Goal: Navigation & Orientation: Find specific page/section

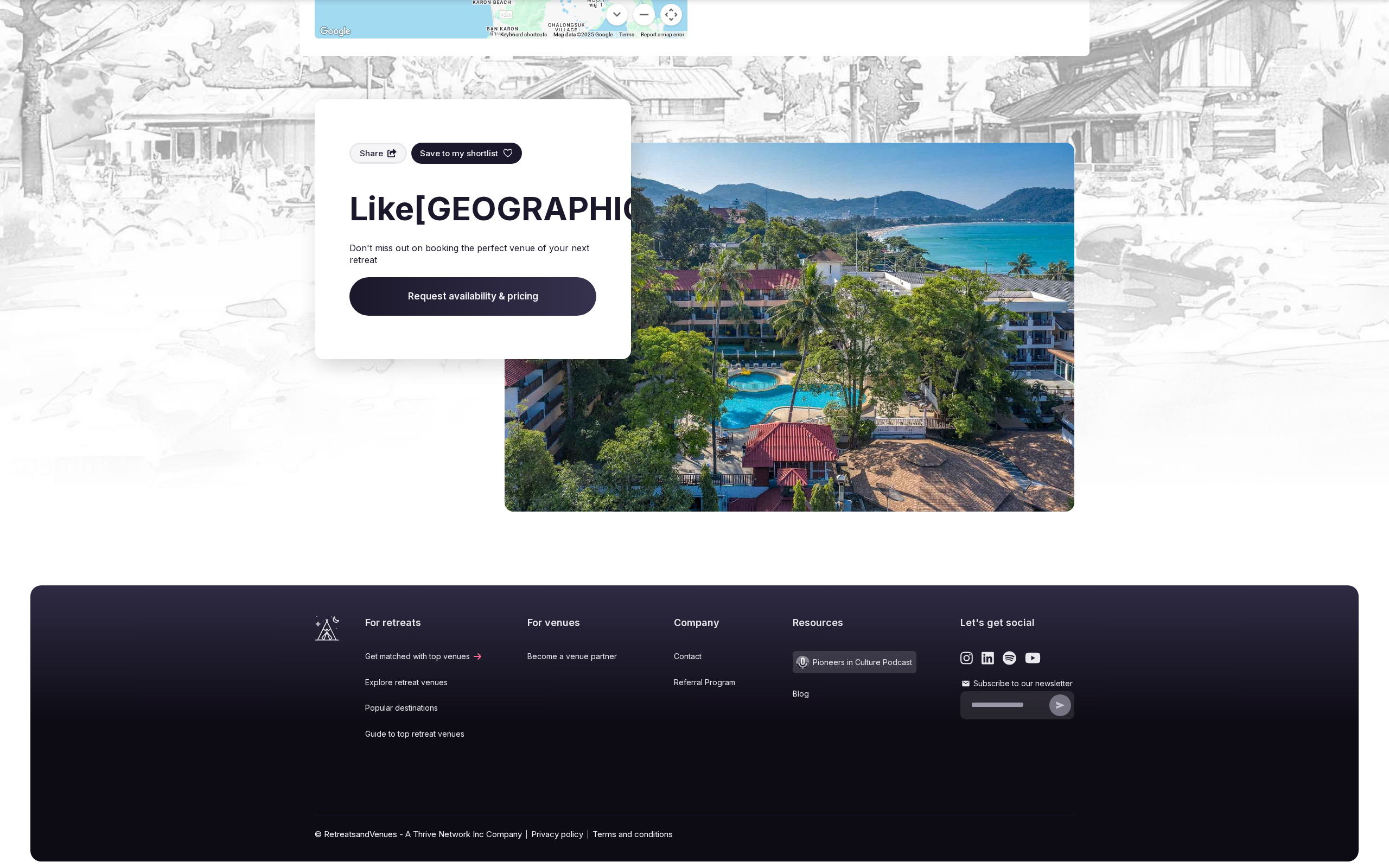
scroll to position [836, 0]
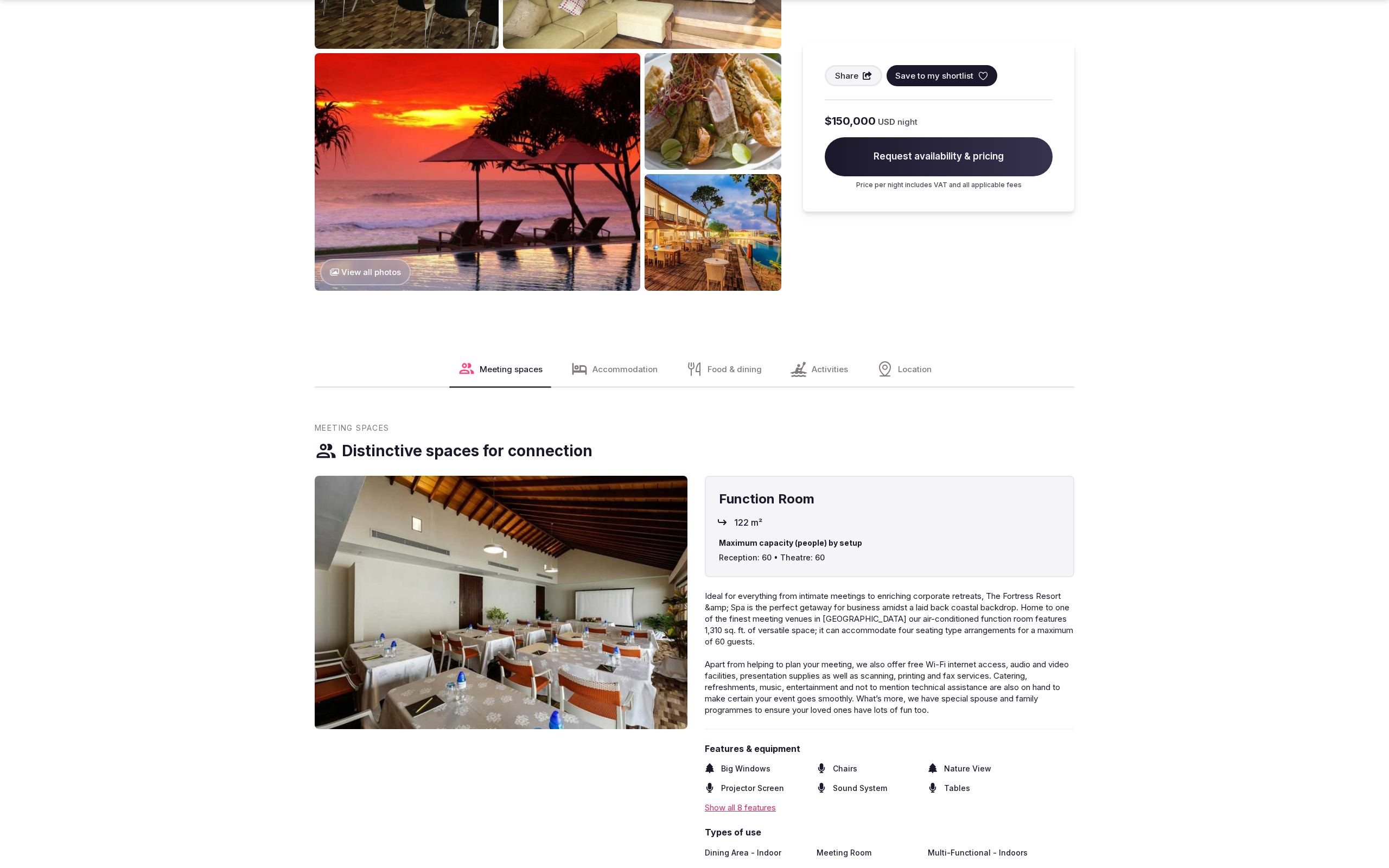
scroll to position [1625, 0]
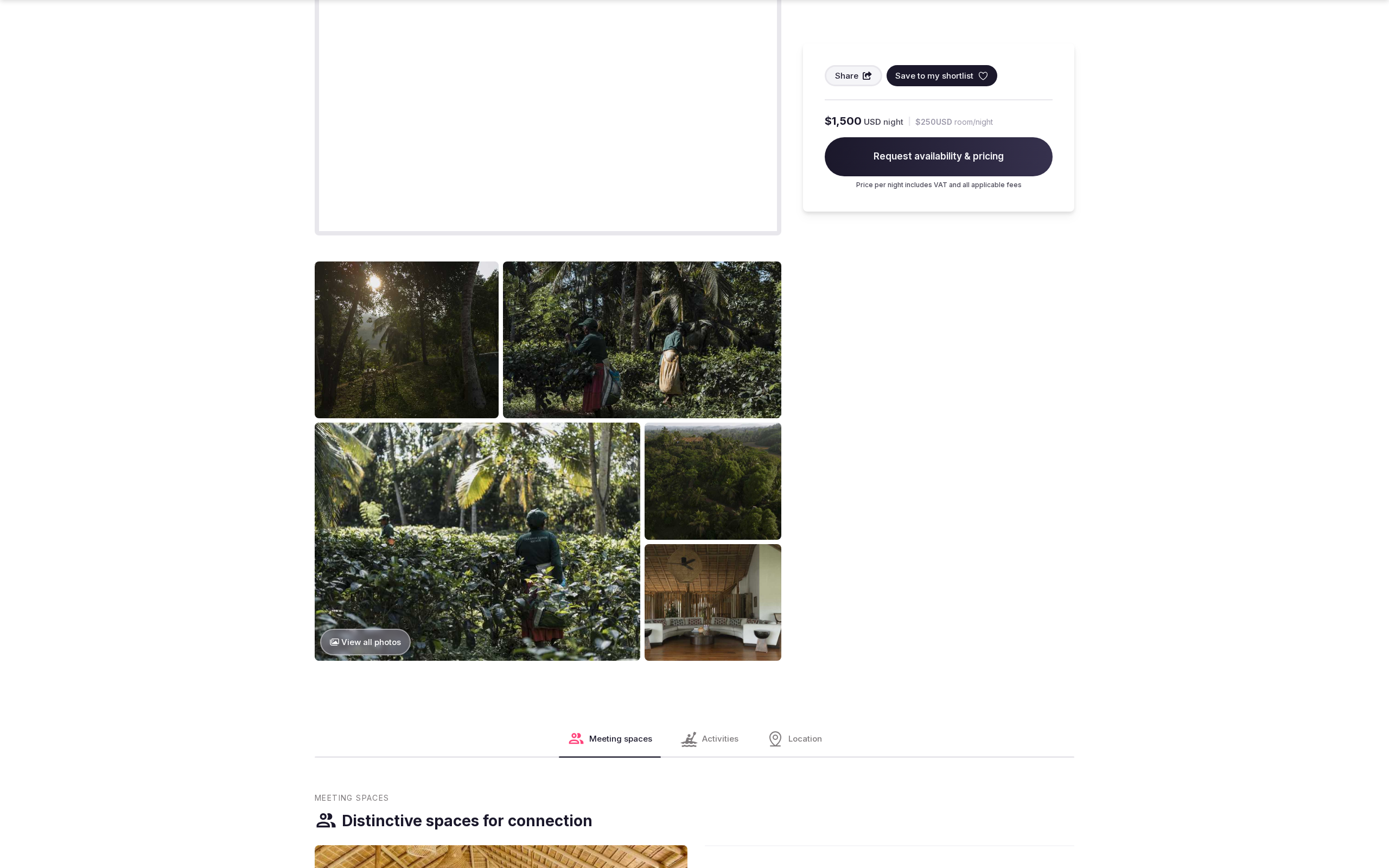
scroll to position [1625, 0]
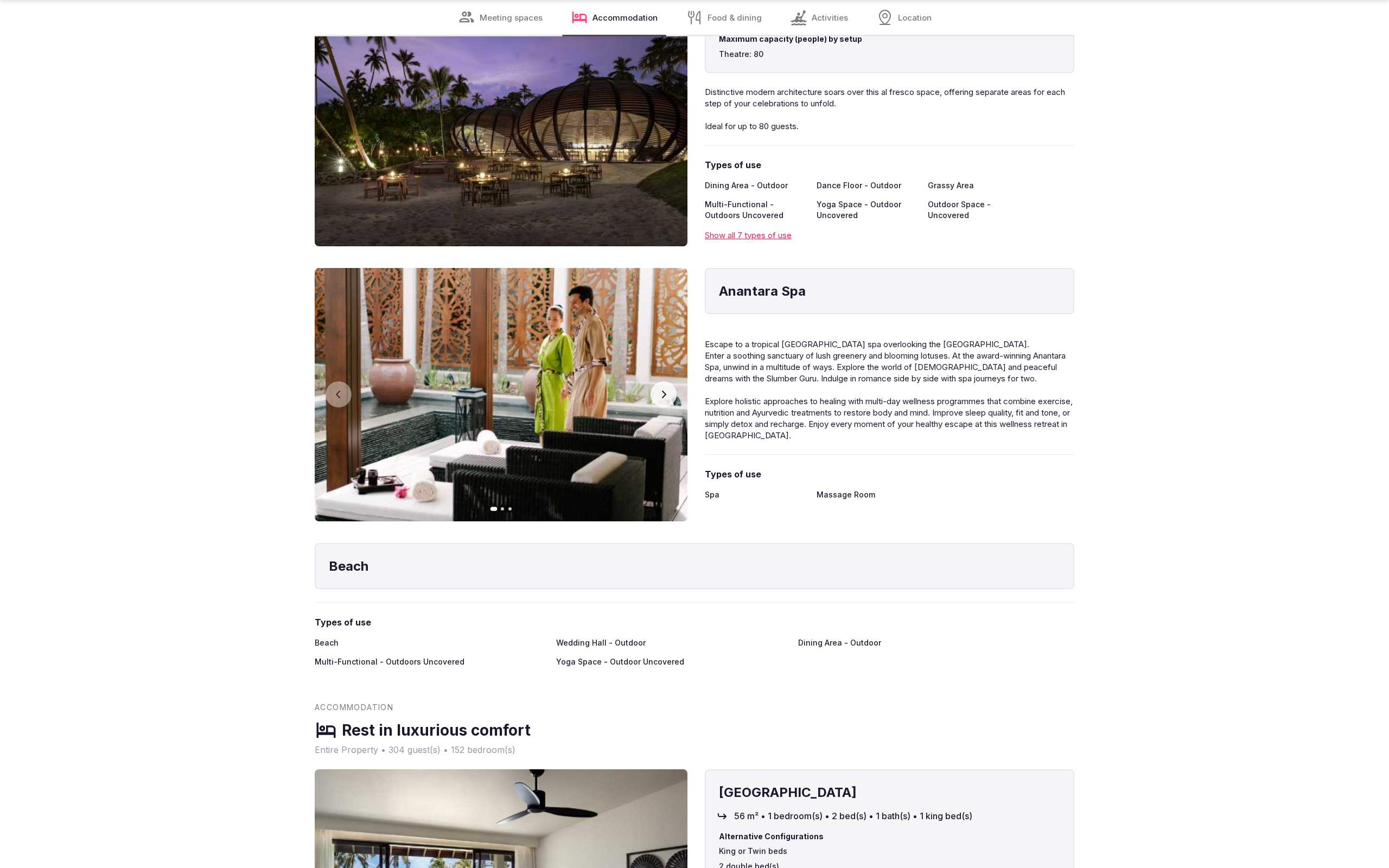
scroll to position [3275, 0]
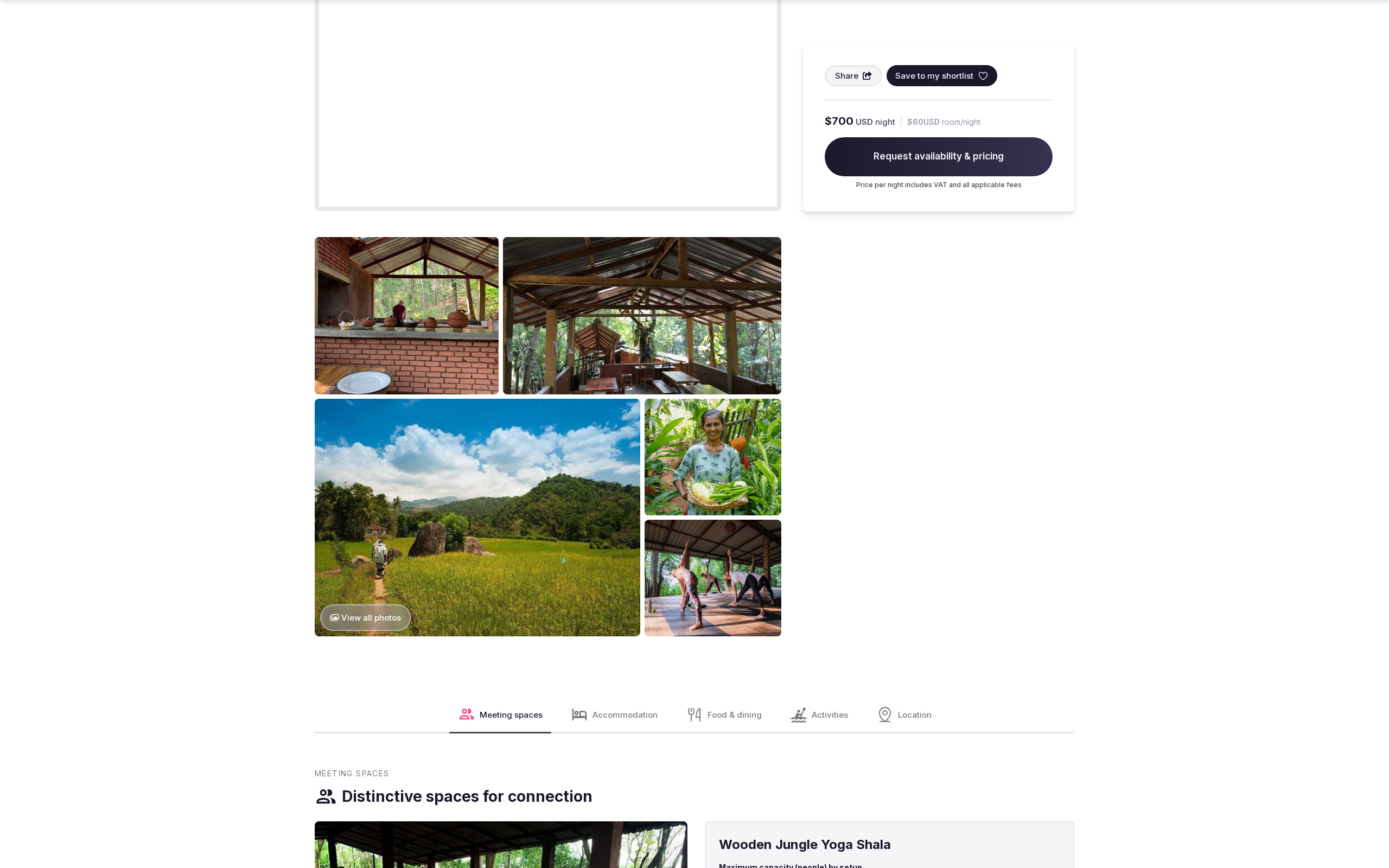
scroll to position [1658, 0]
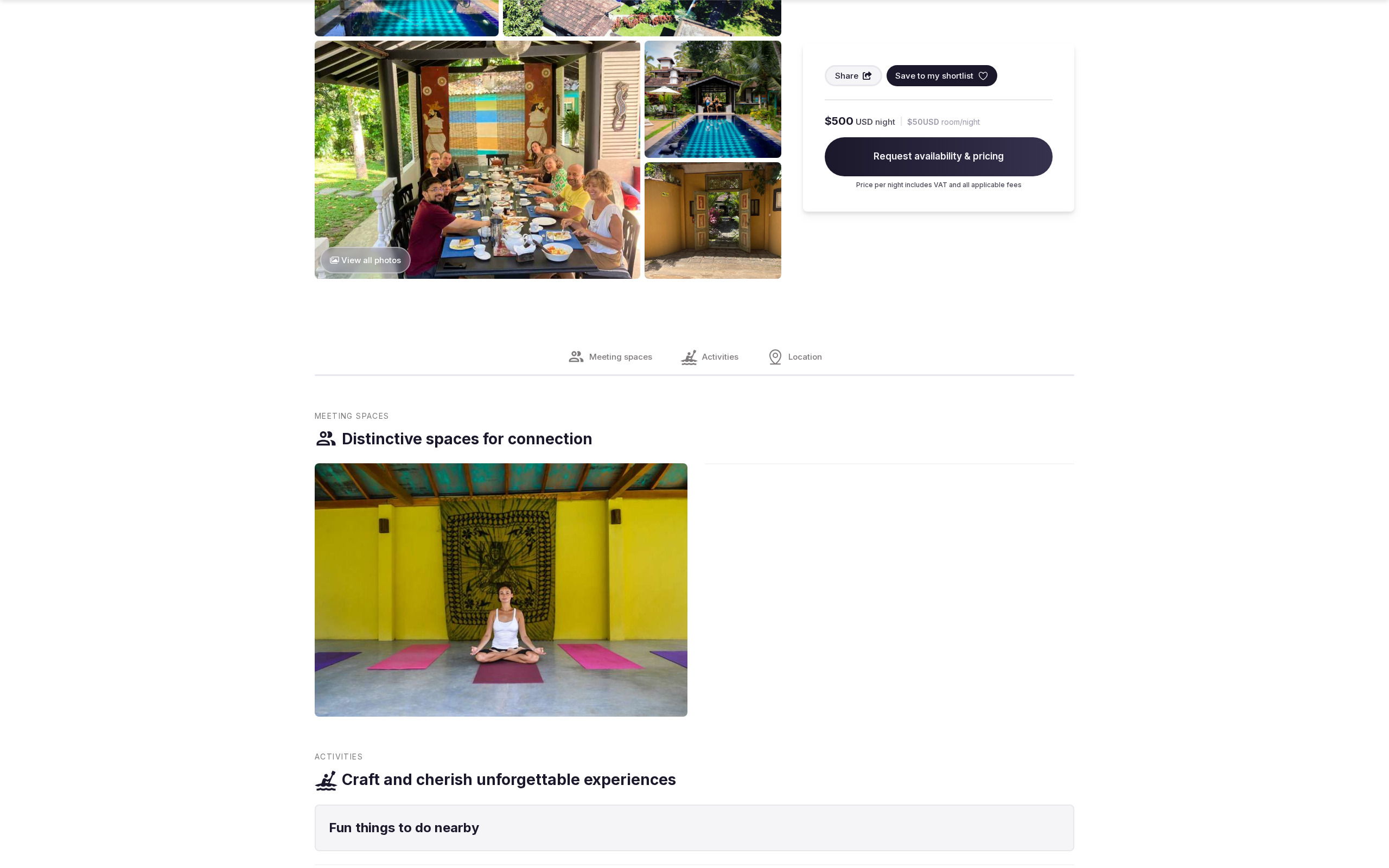
scroll to position [1578, 0]
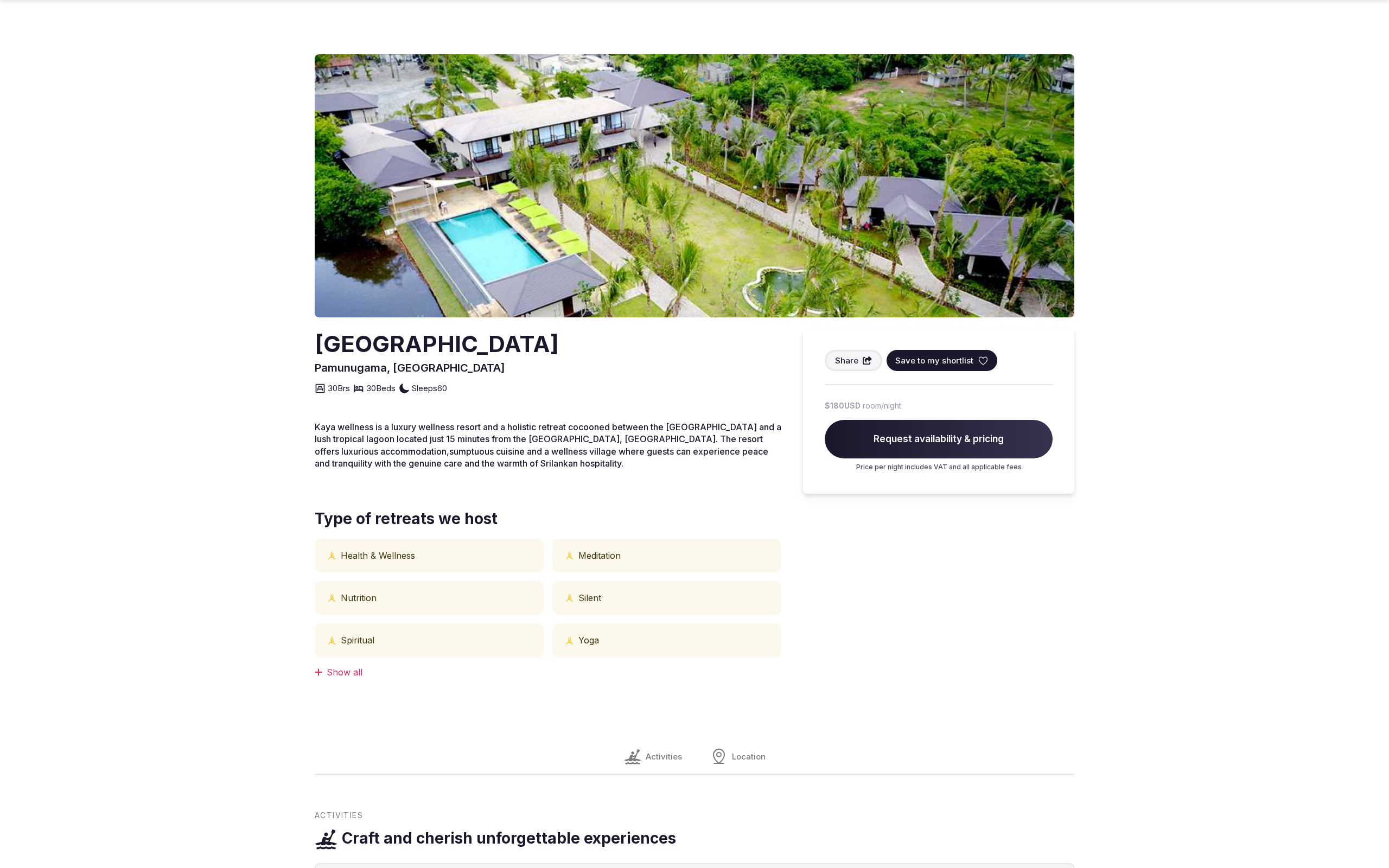
scroll to position [825, 0]
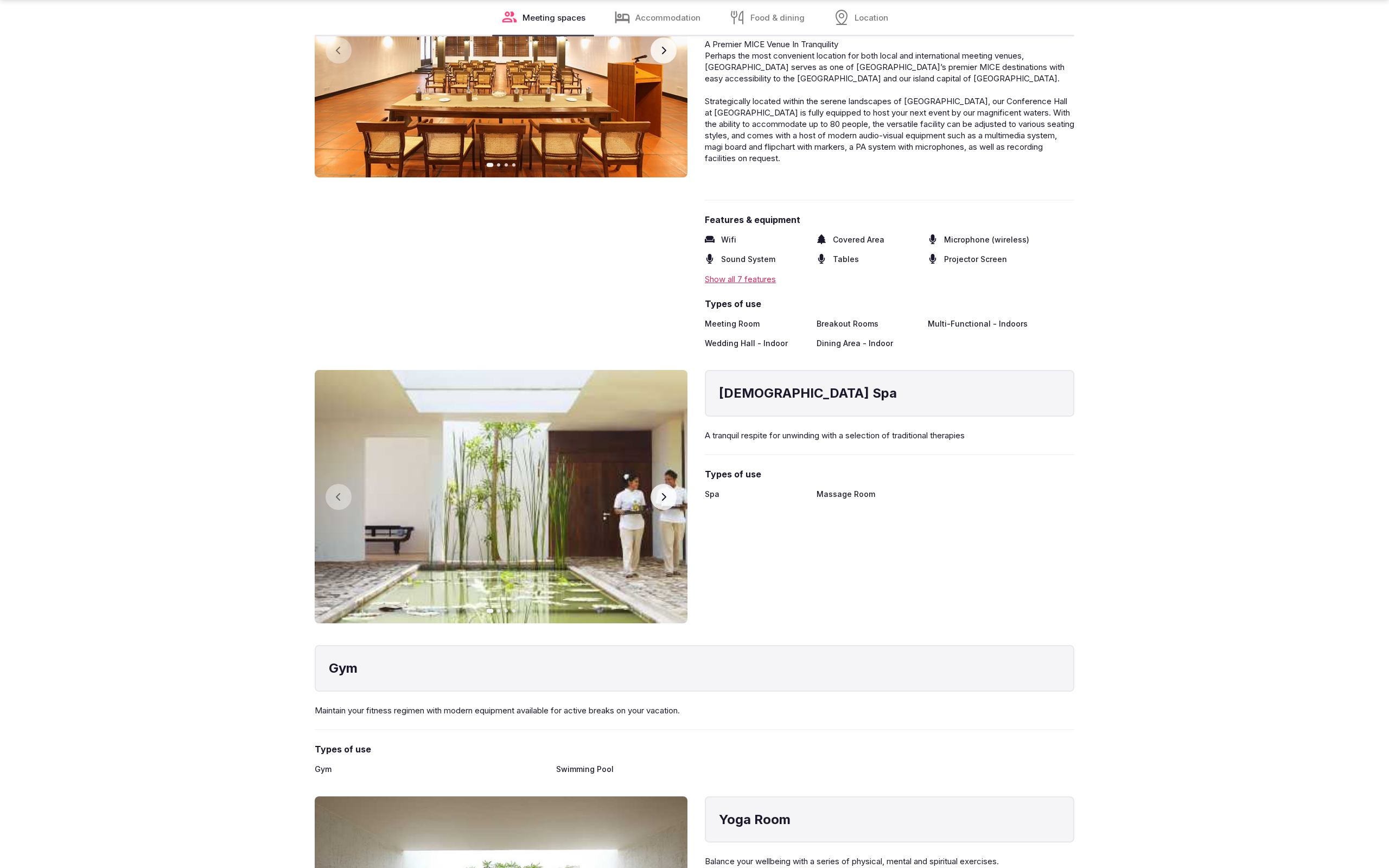
scroll to position [2455, 0]
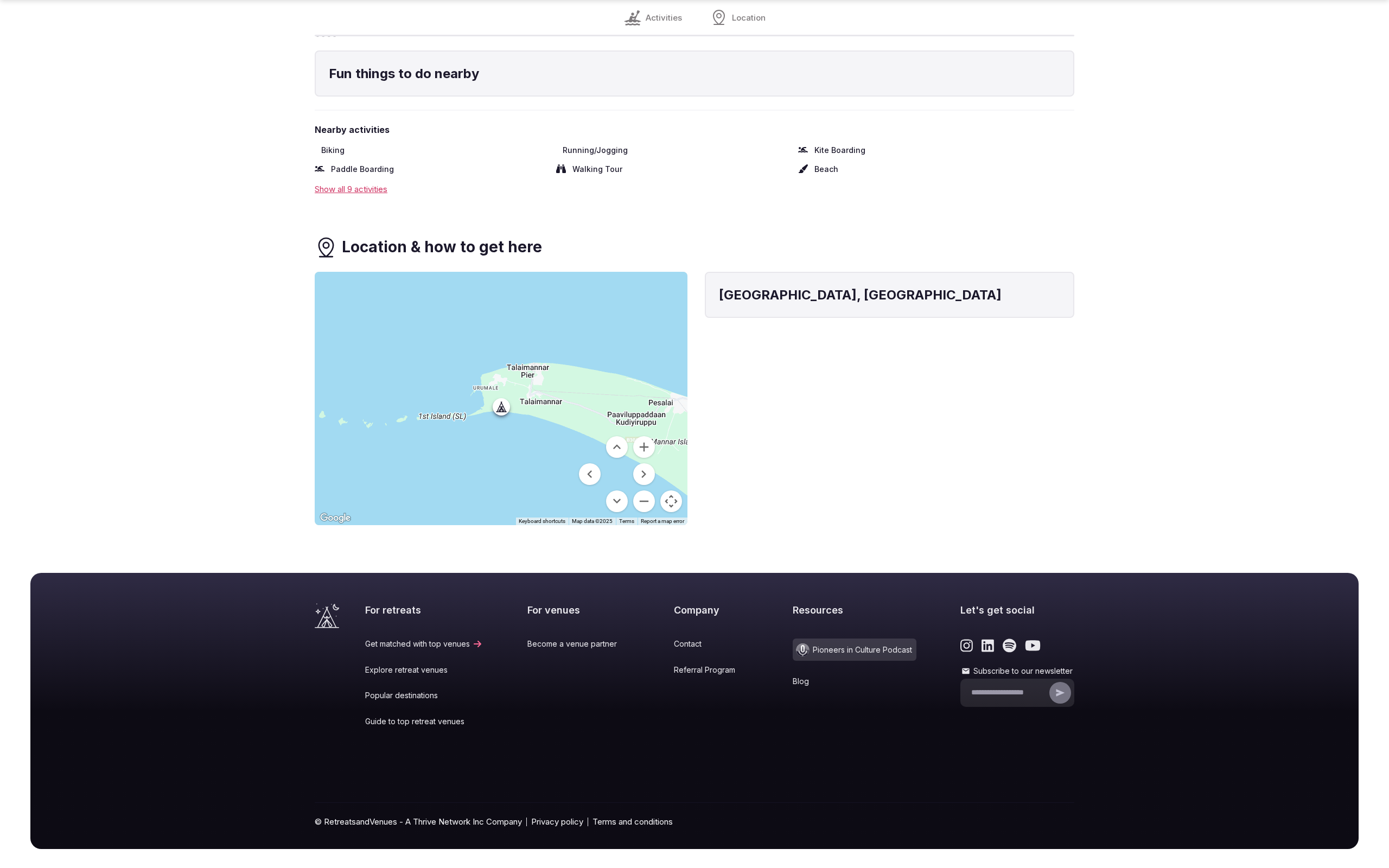
scroll to position [825, 0]
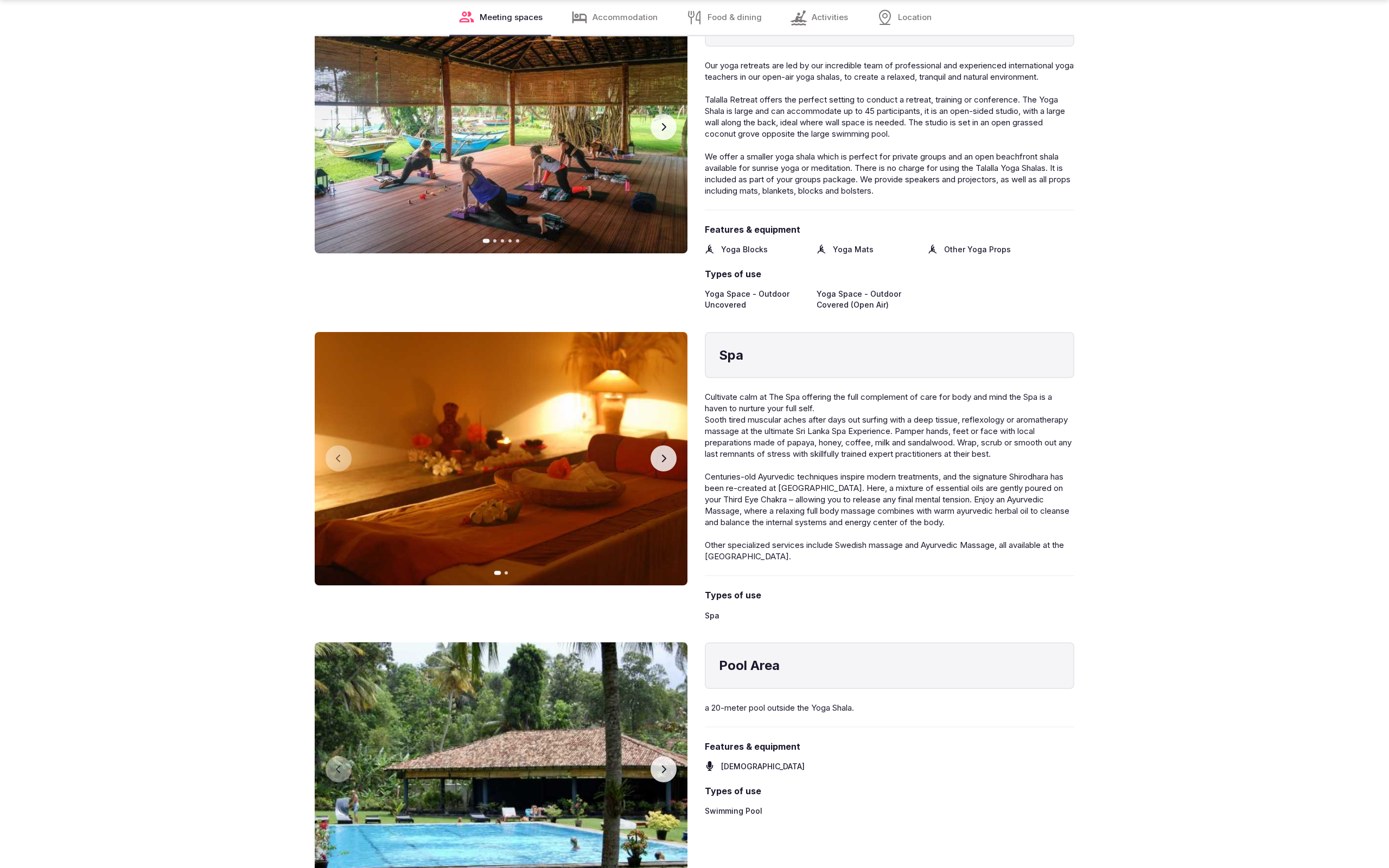
scroll to position [2467, 0]
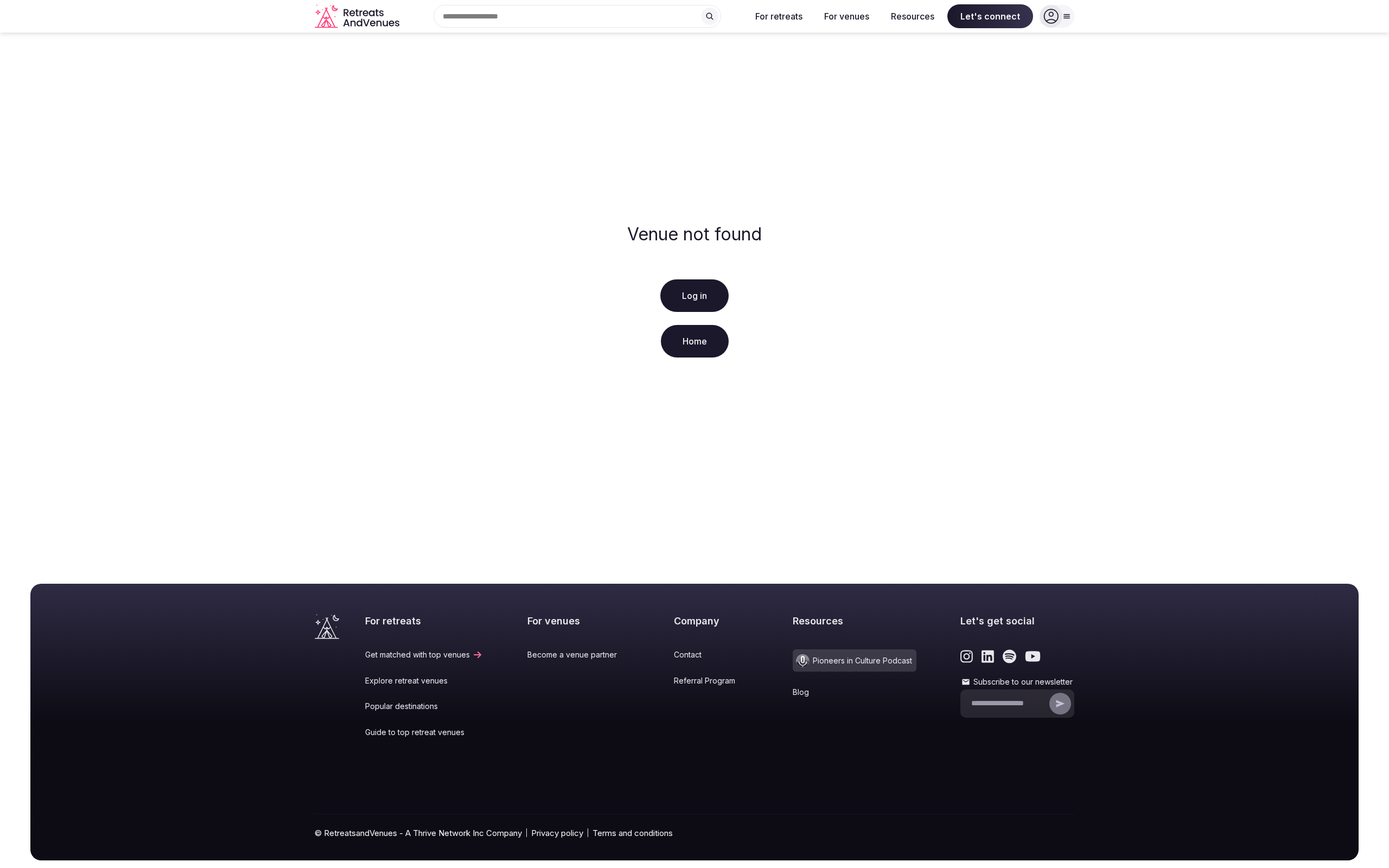
scroll to position [23, 0]
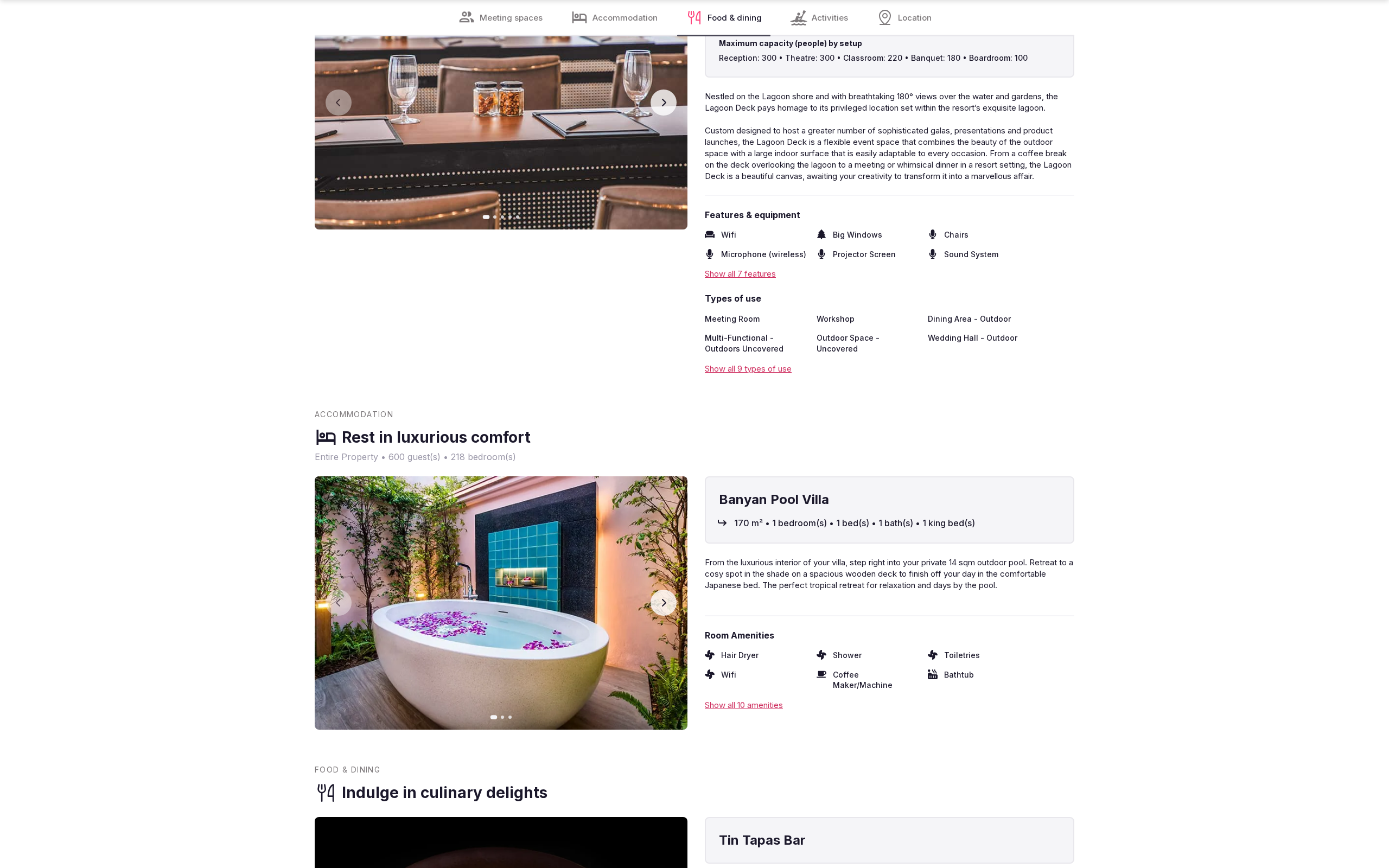
scroll to position [2467, 0]
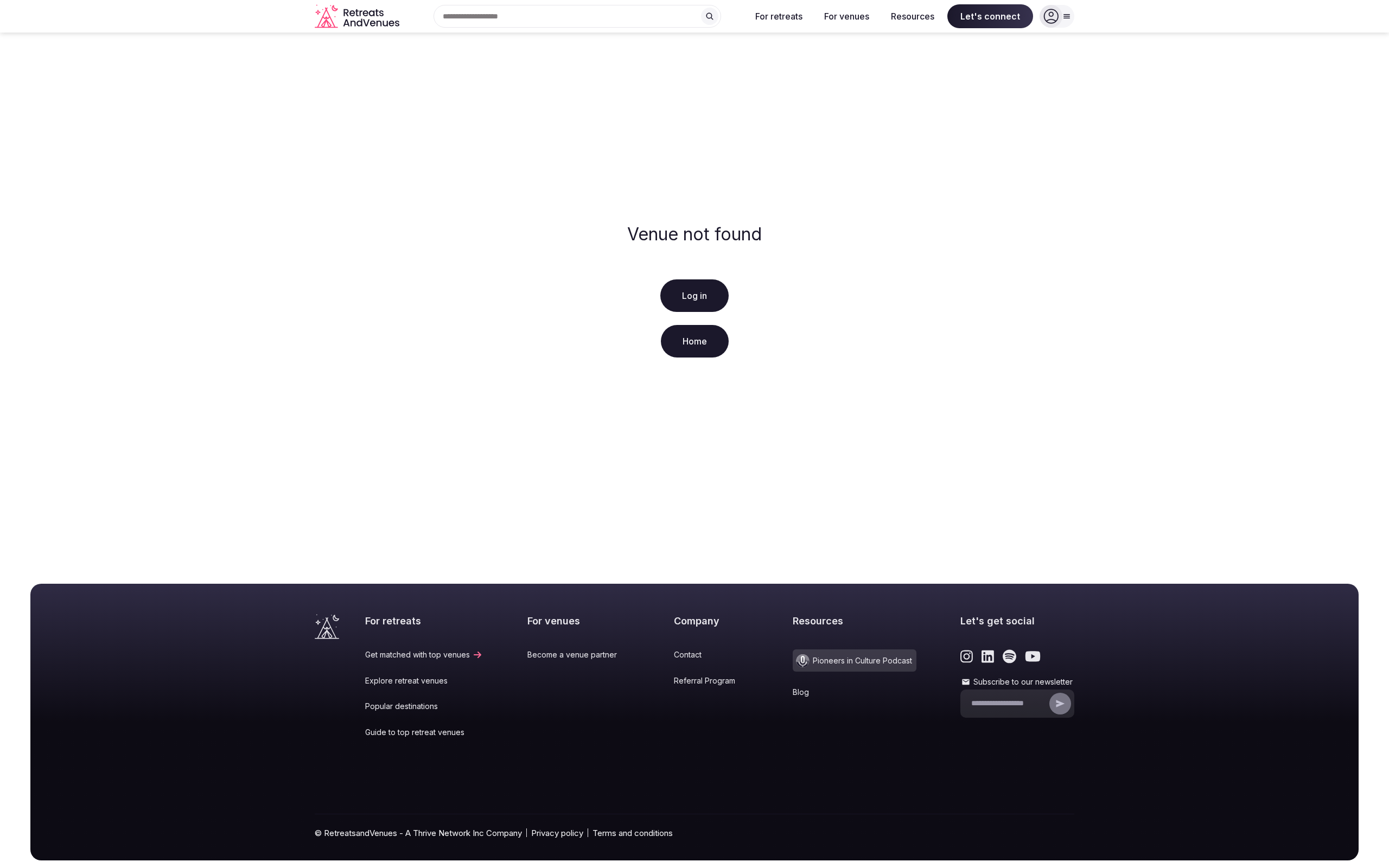
scroll to position [23, 0]
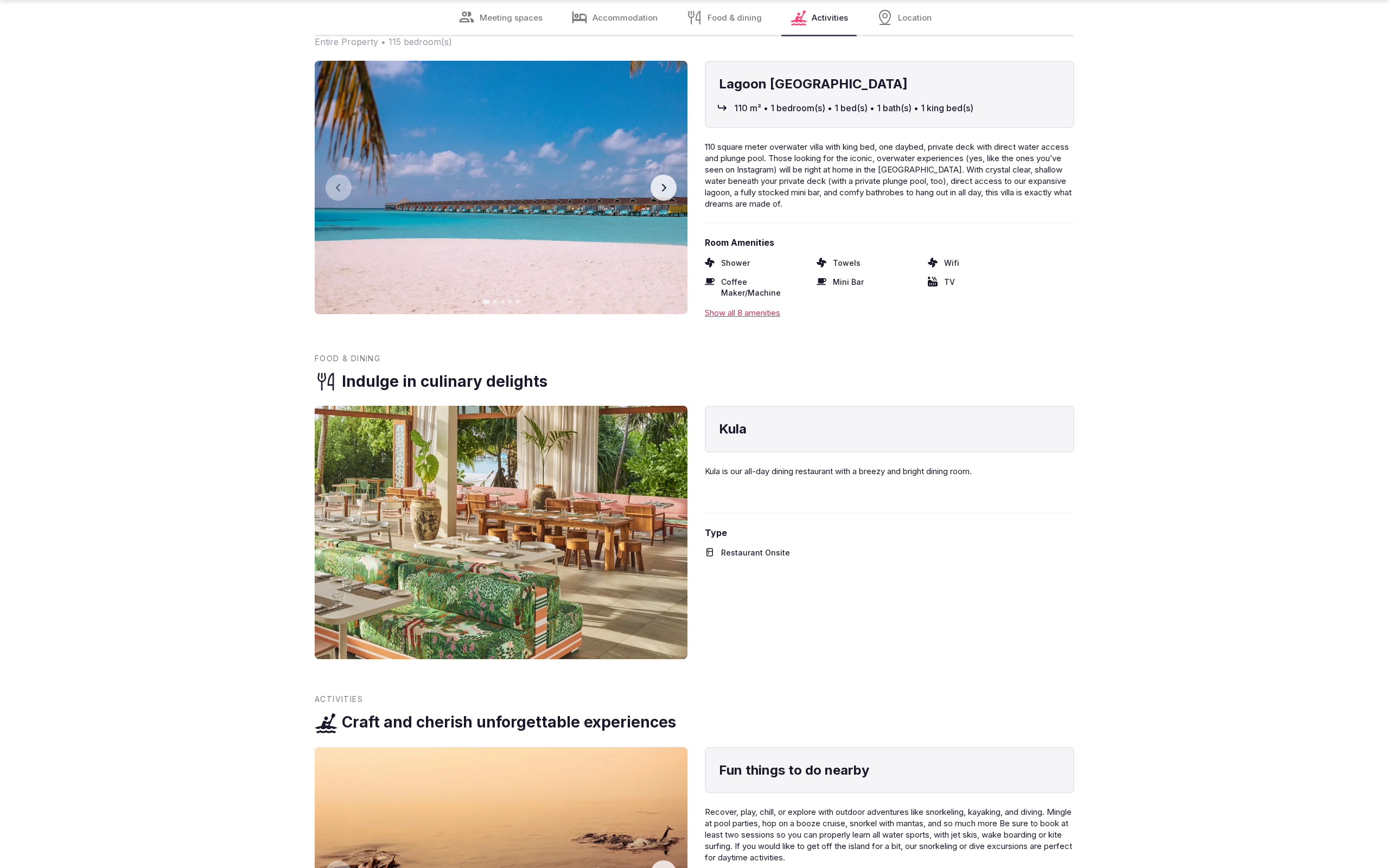
scroll to position [2435, 0]
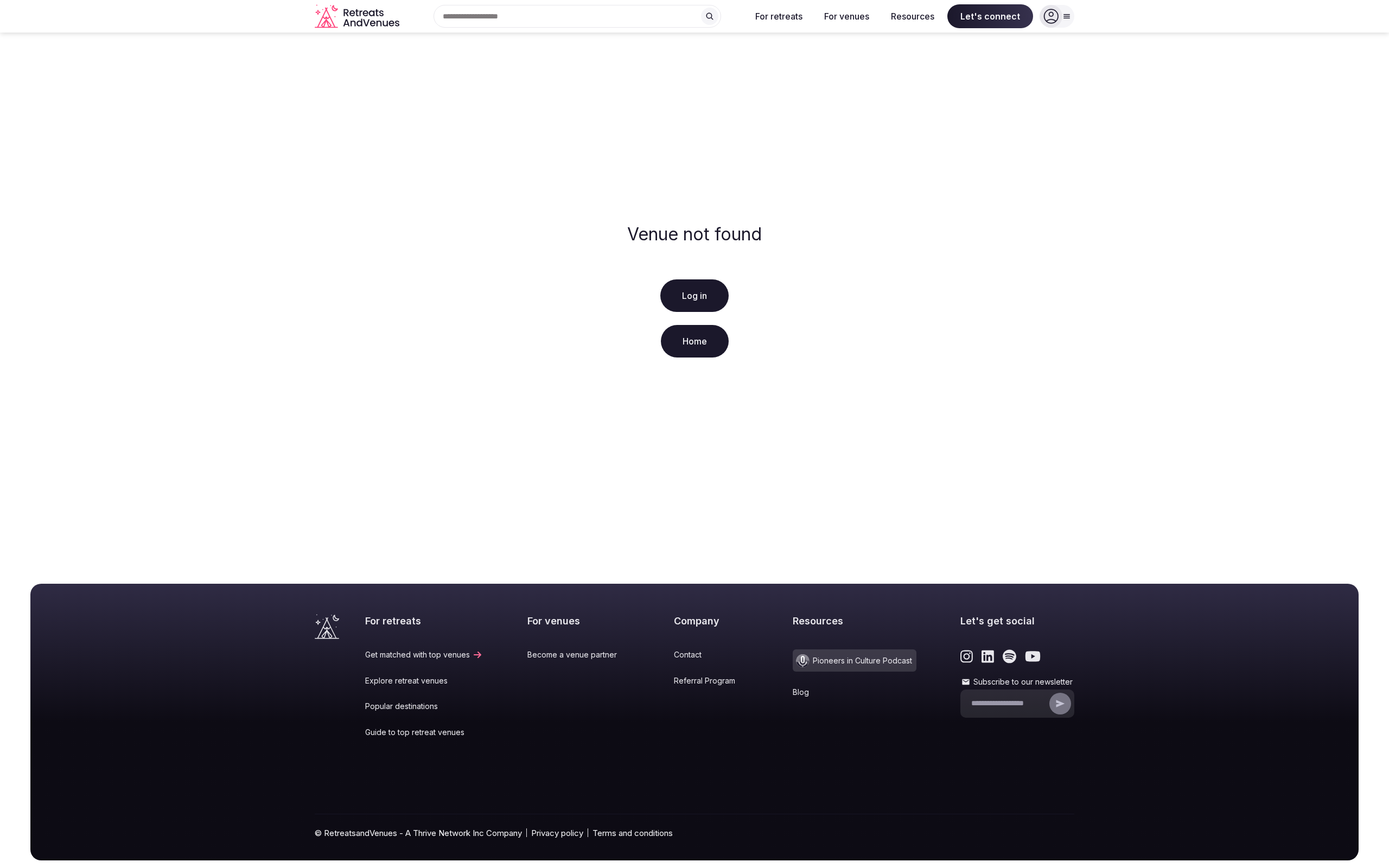
scroll to position [23, 0]
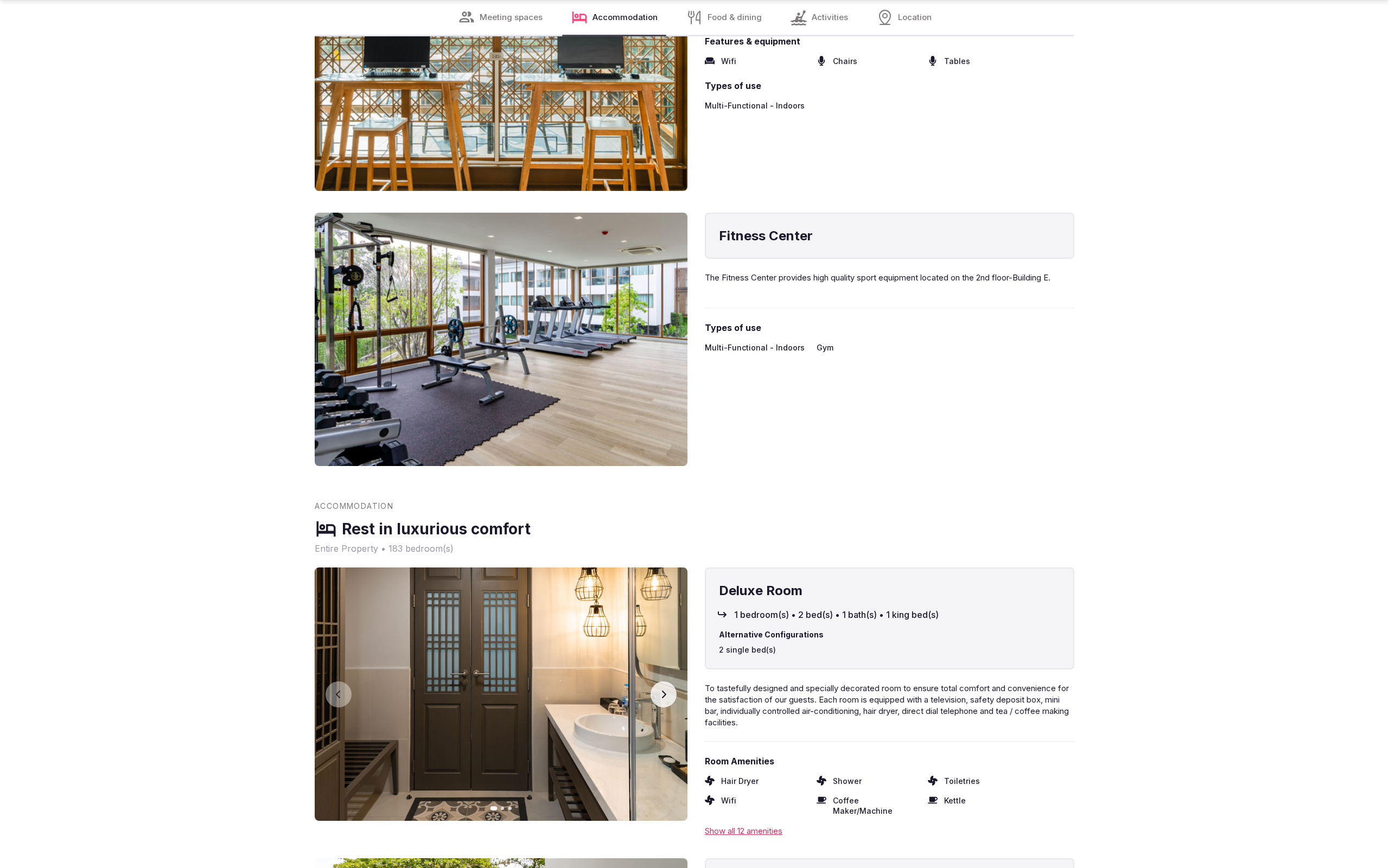
scroll to position [2467, 0]
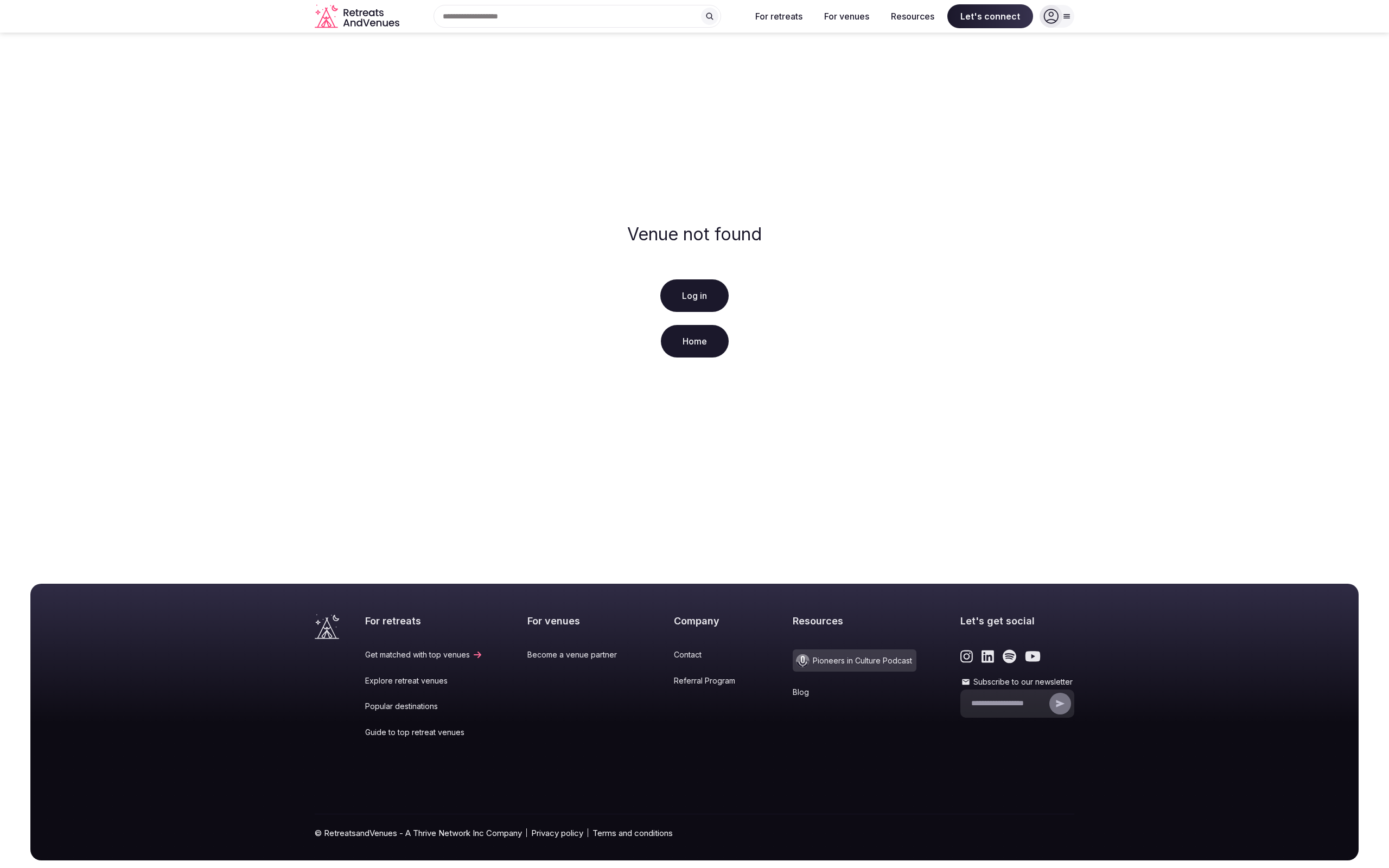
scroll to position [23, 0]
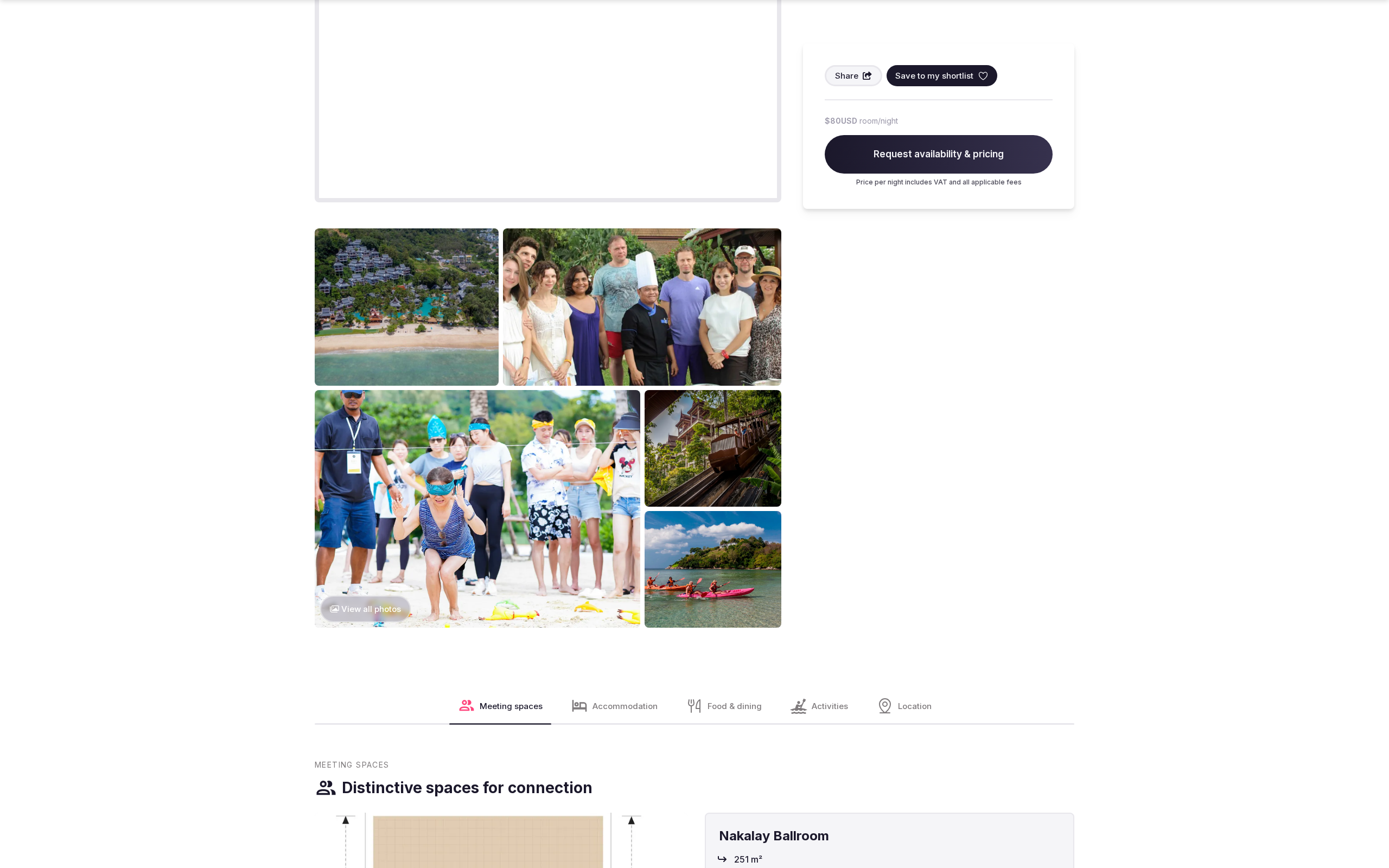
scroll to position [2434, 0]
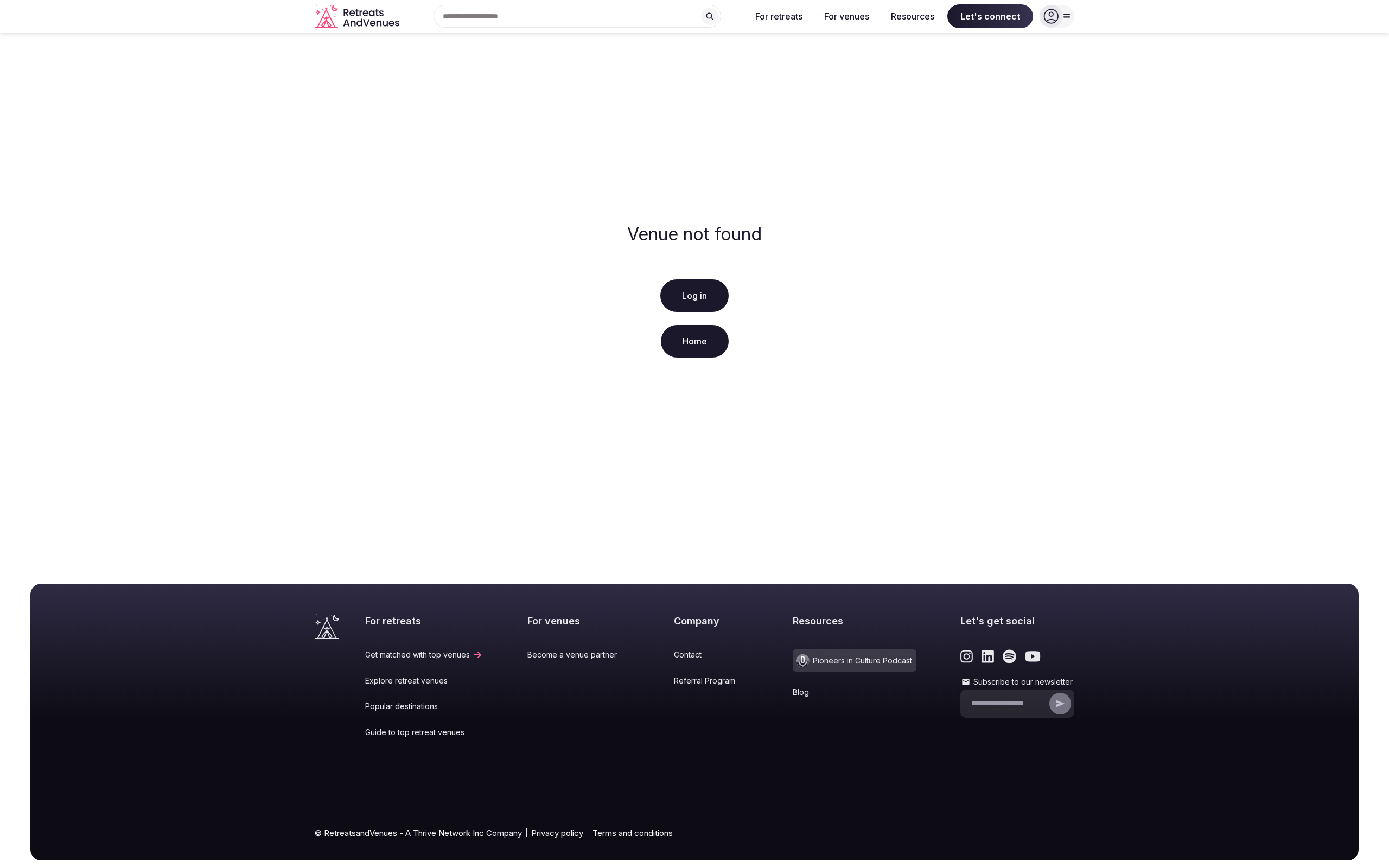
scroll to position [23, 0]
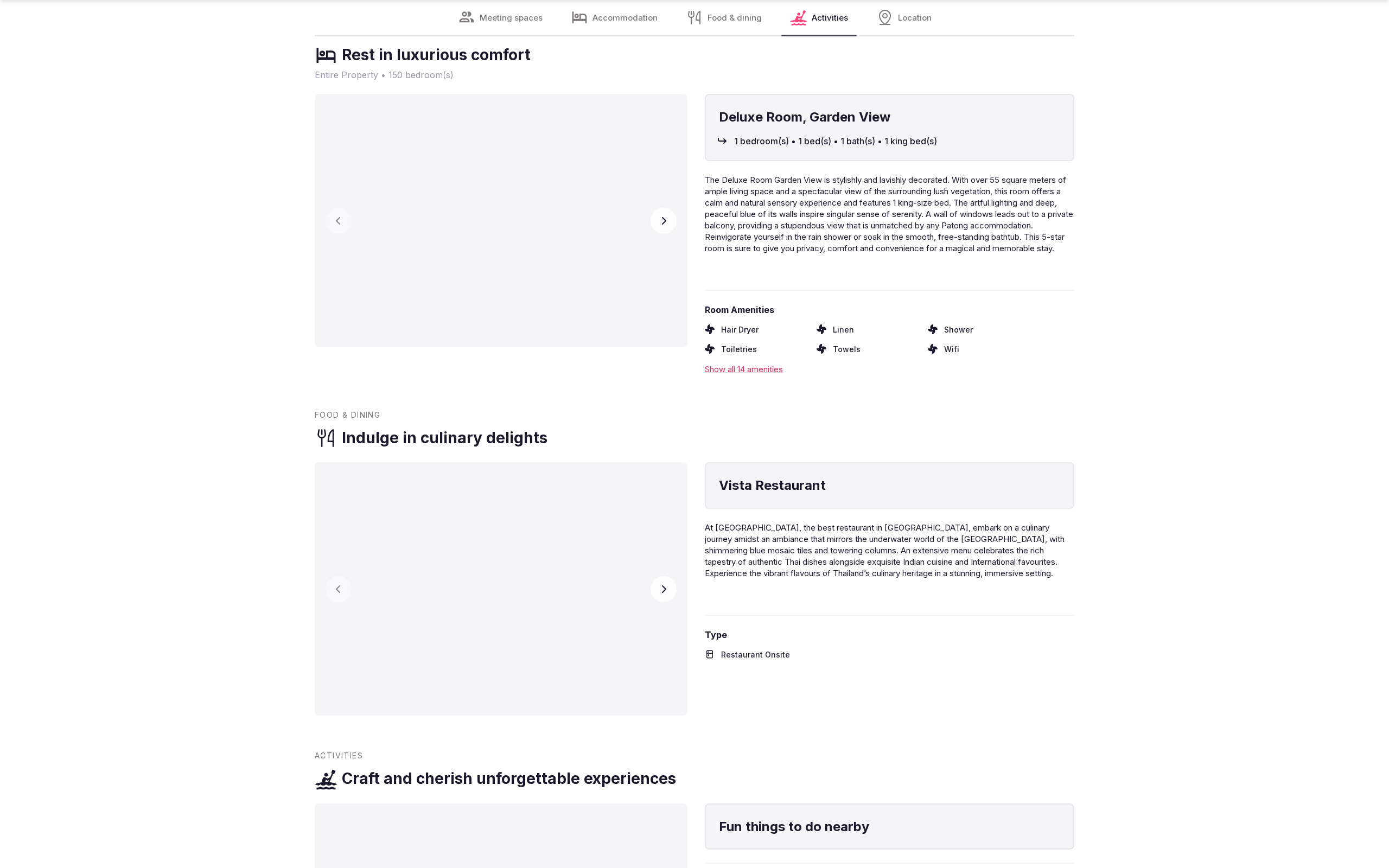
scroll to position [2465, 0]
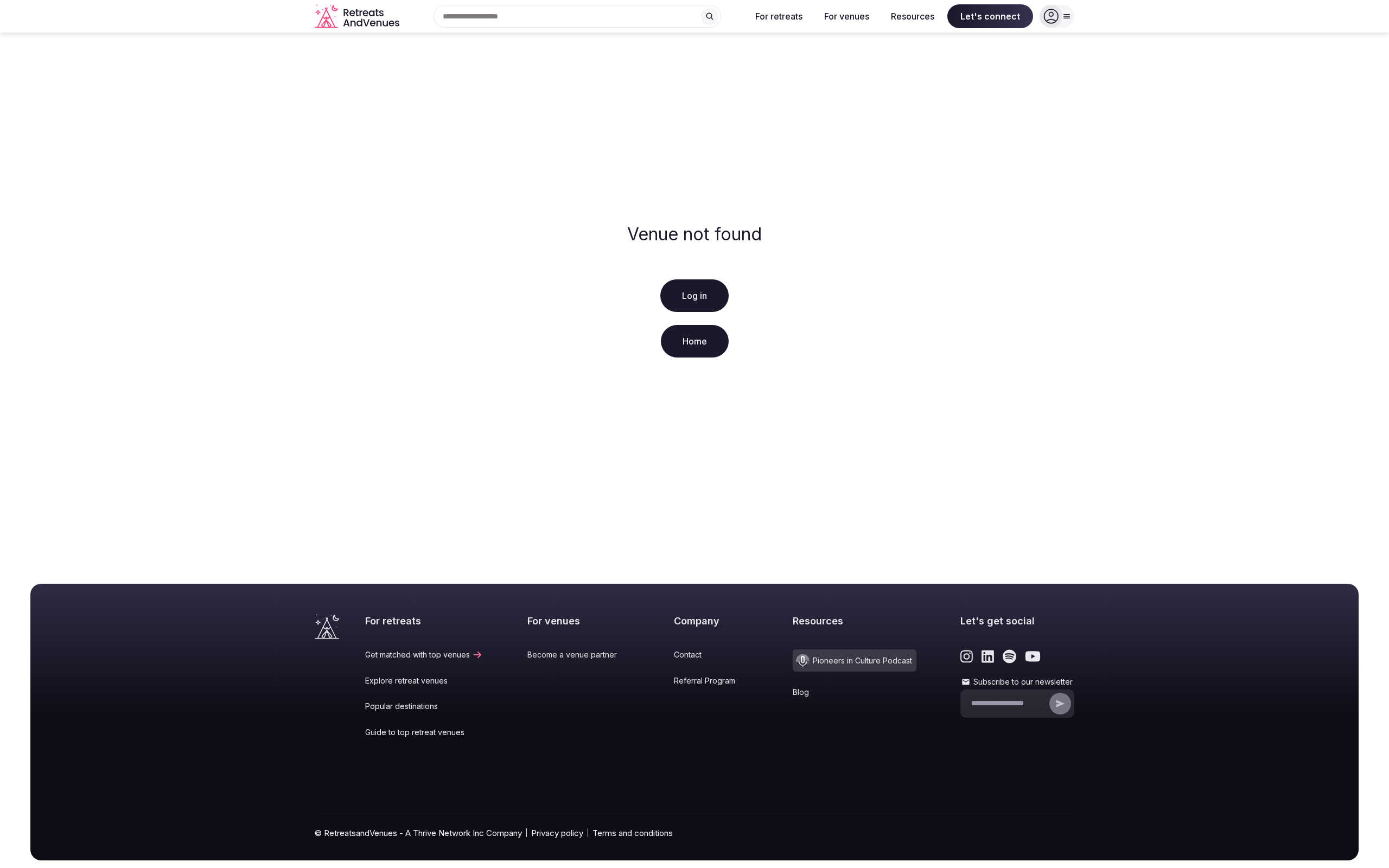
scroll to position [23, 0]
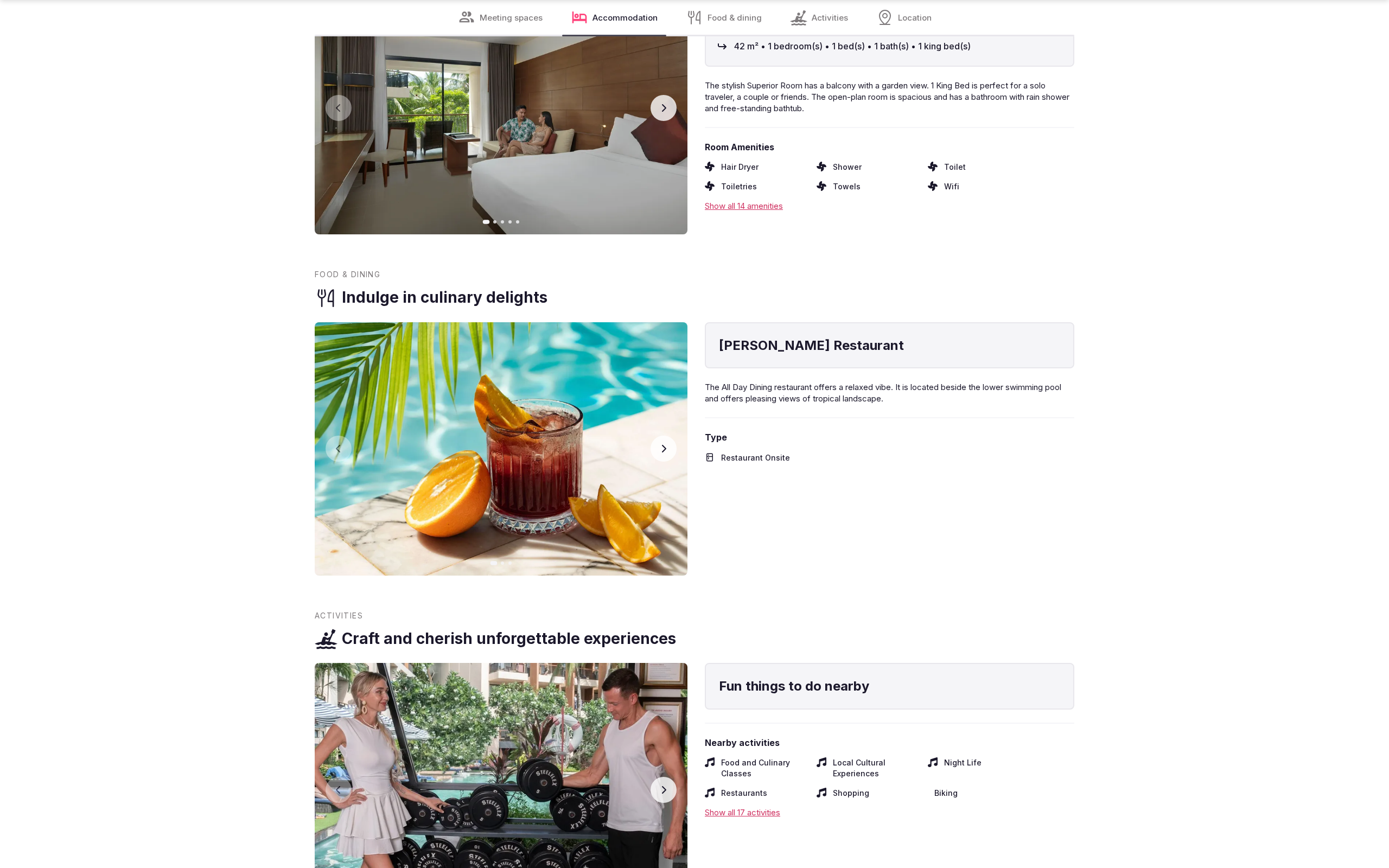
scroll to position [2467, 0]
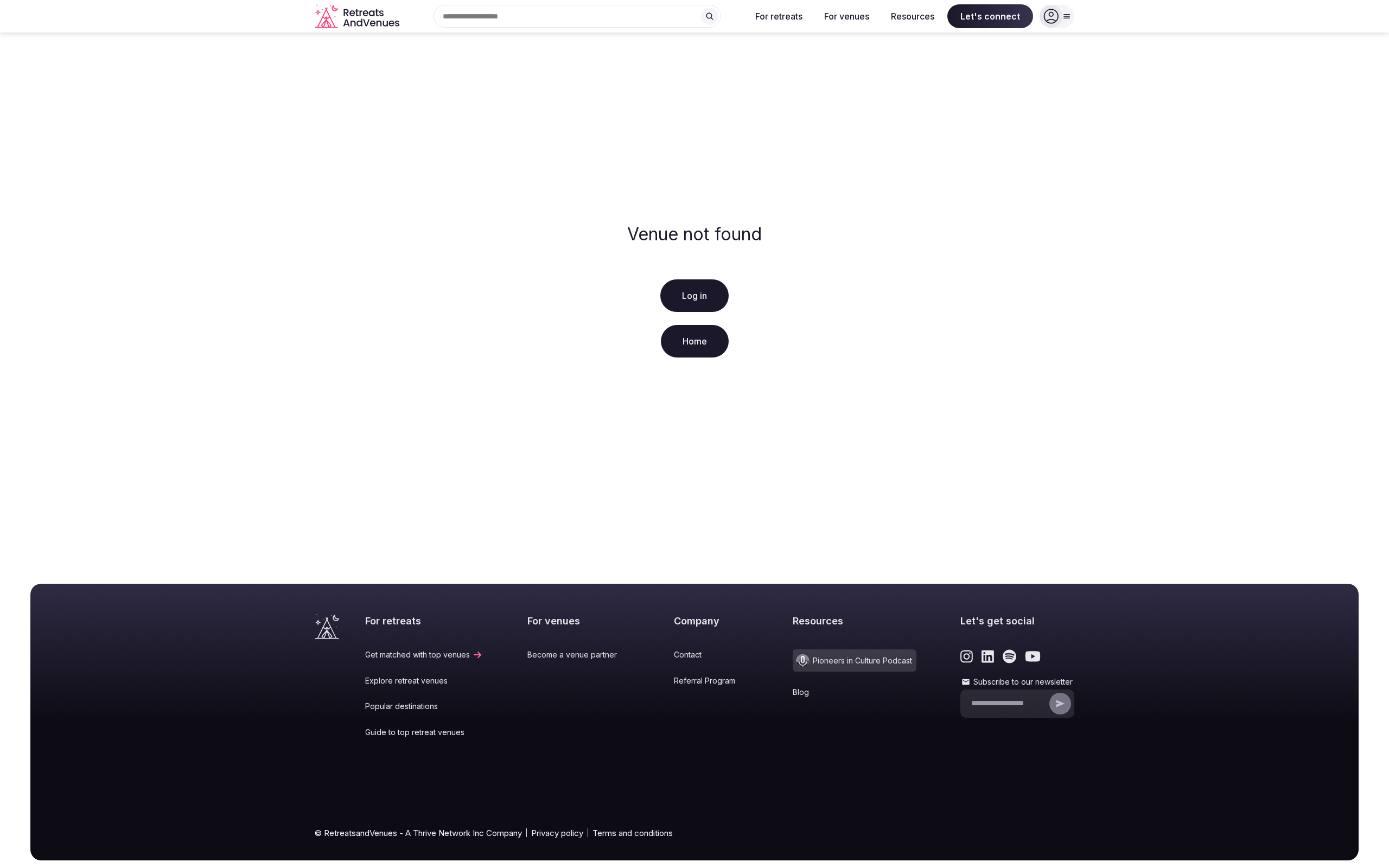
scroll to position [23, 0]
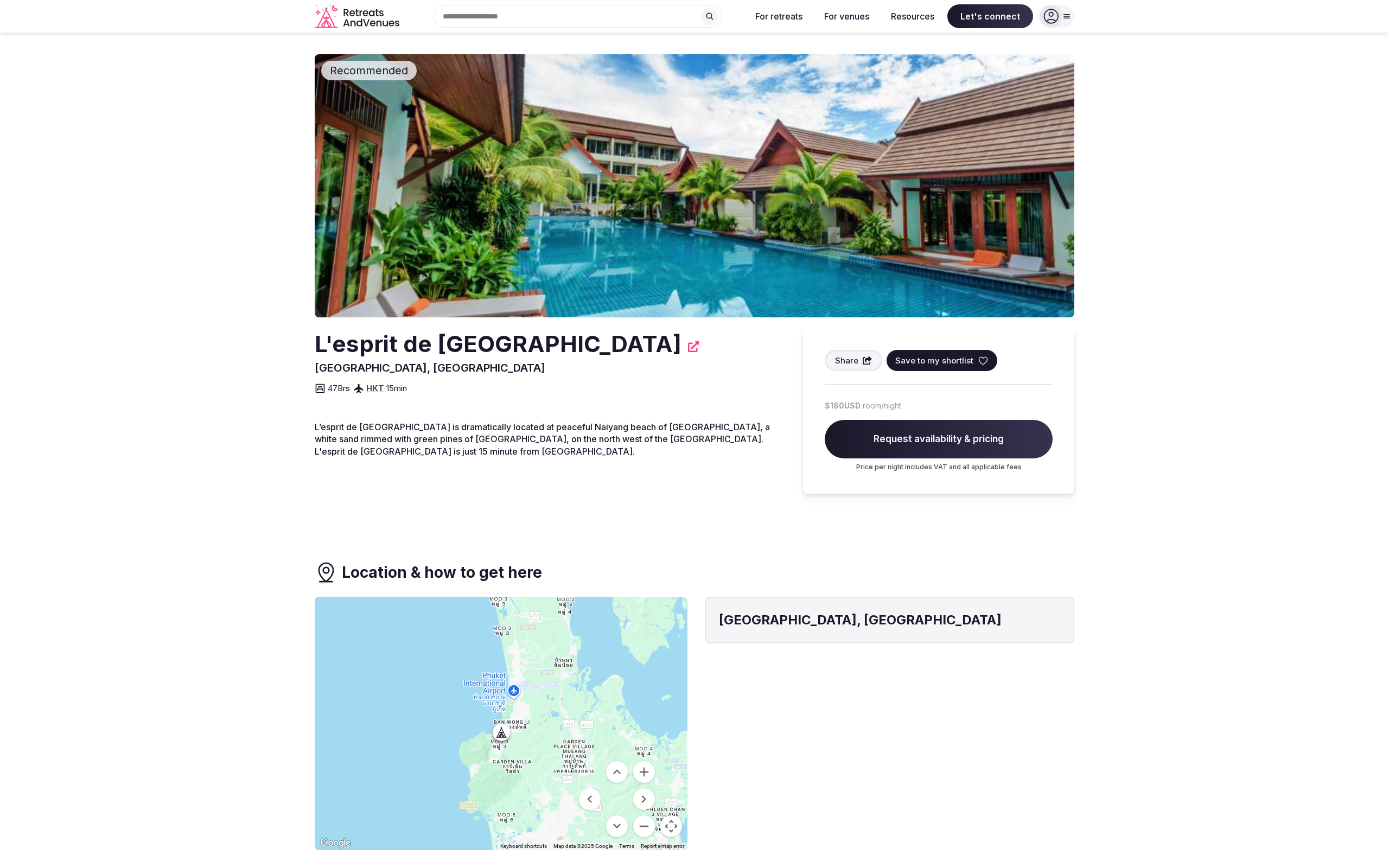
scroll to position [337, 0]
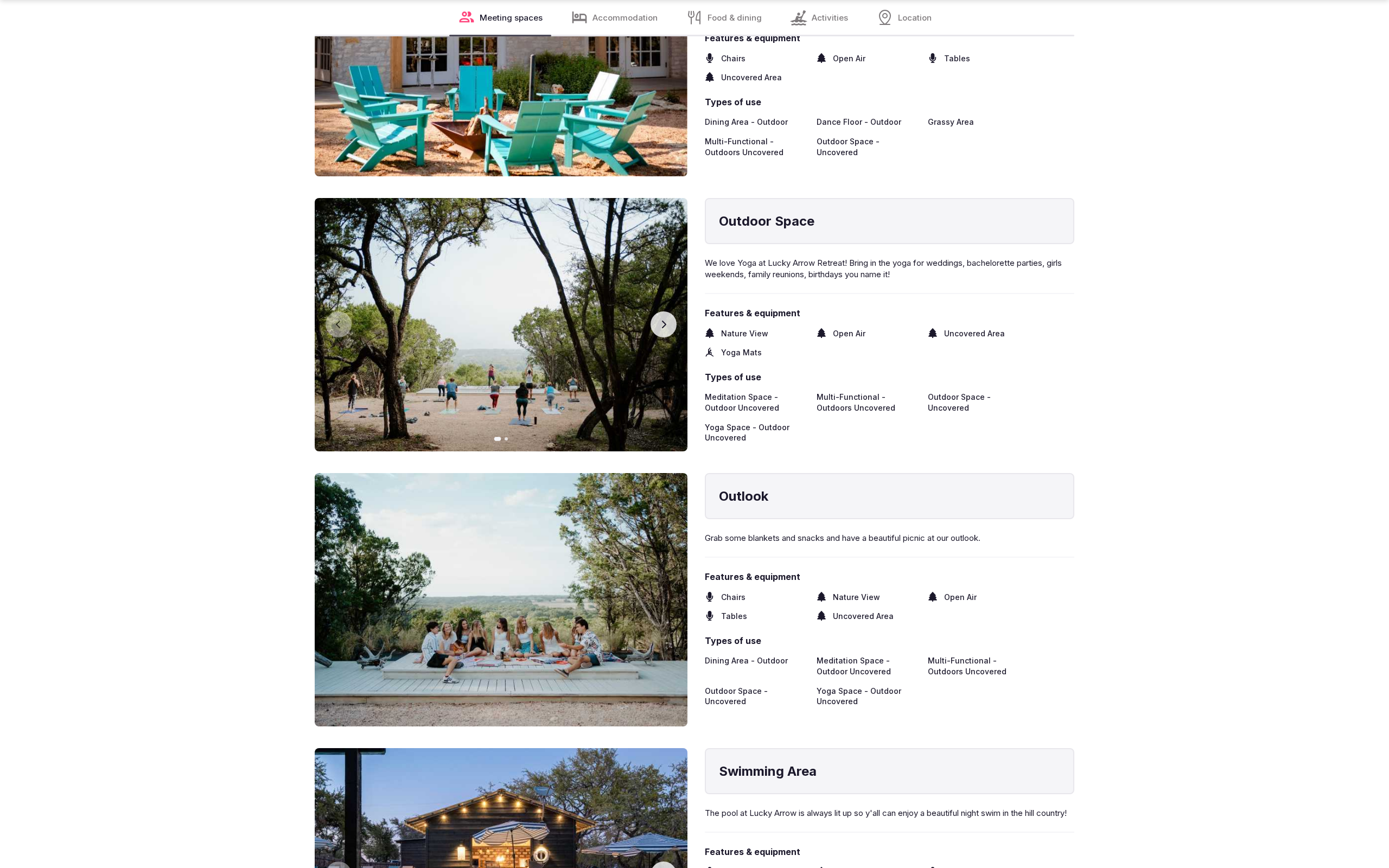
scroll to position [3276, 0]
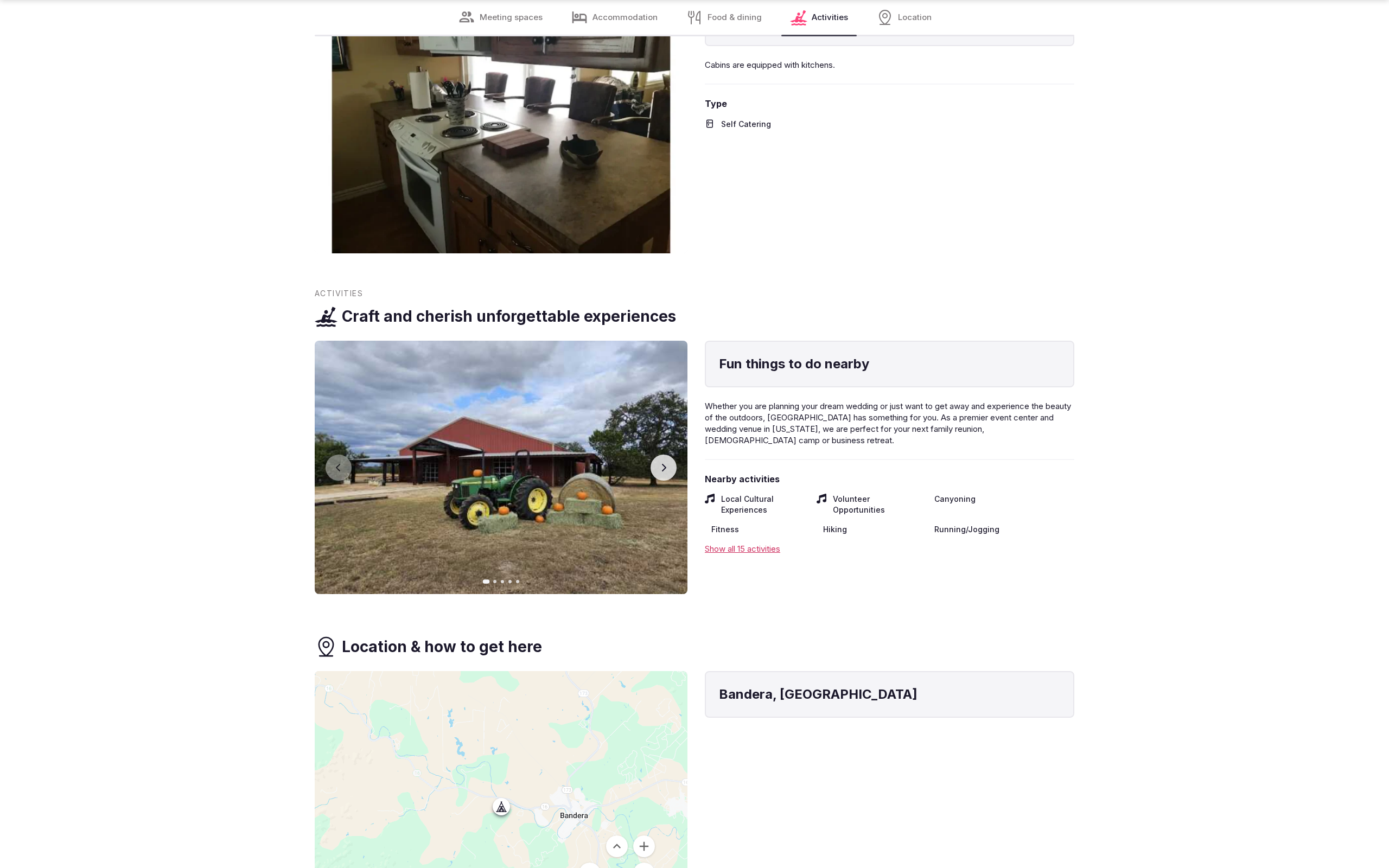
scroll to position [2020, 0]
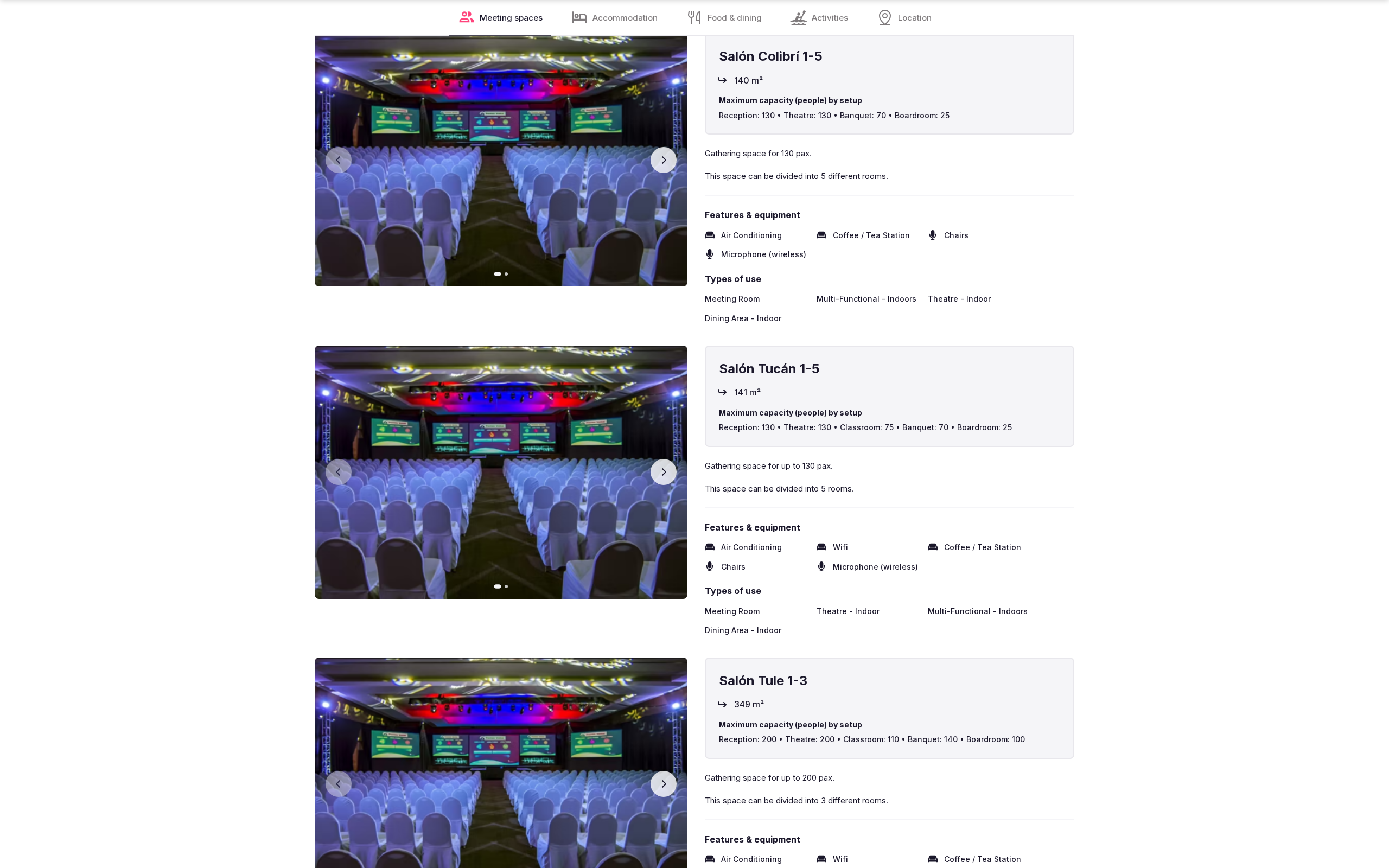
scroll to position [2434, 0]
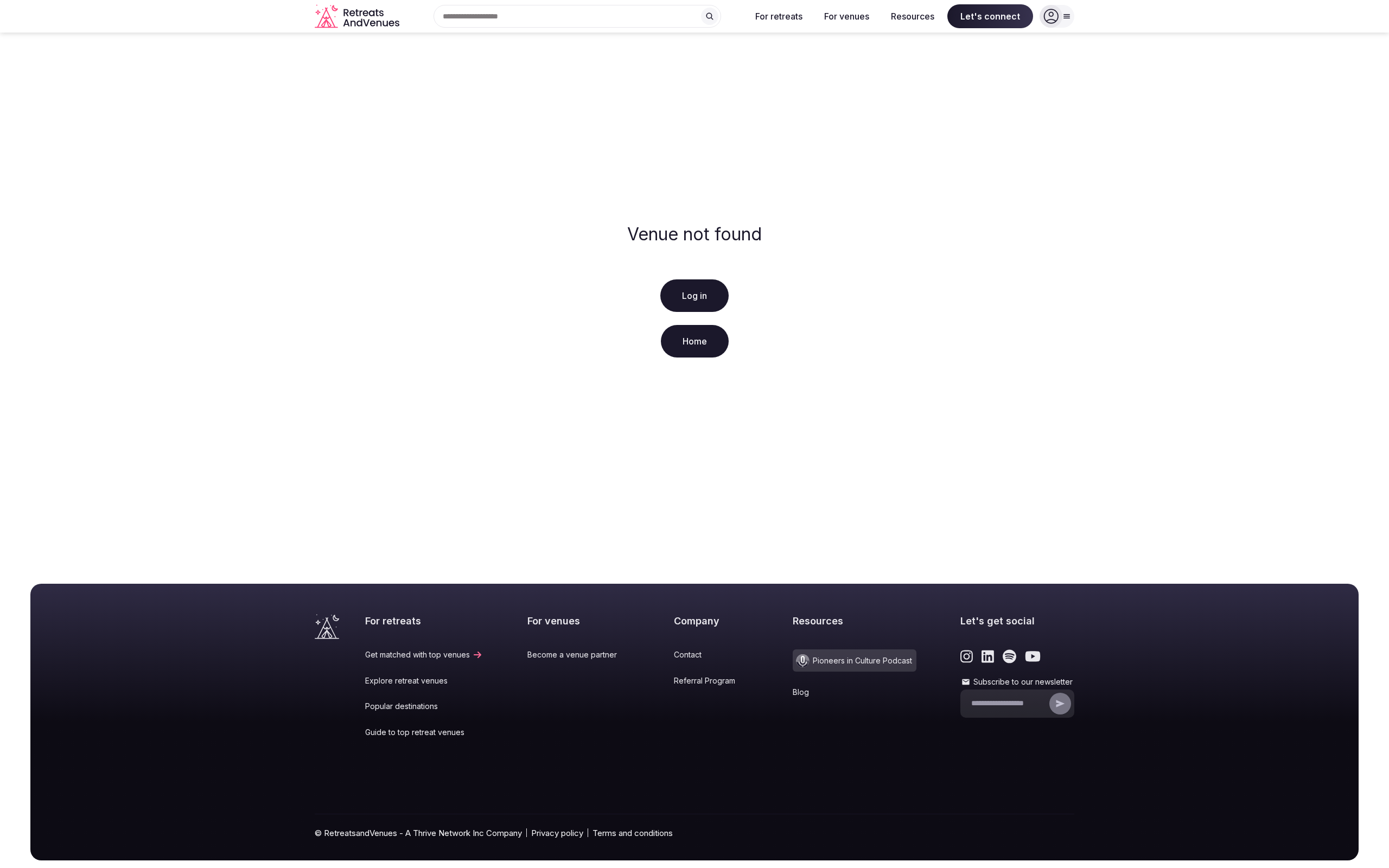
scroll to position [23, 0]
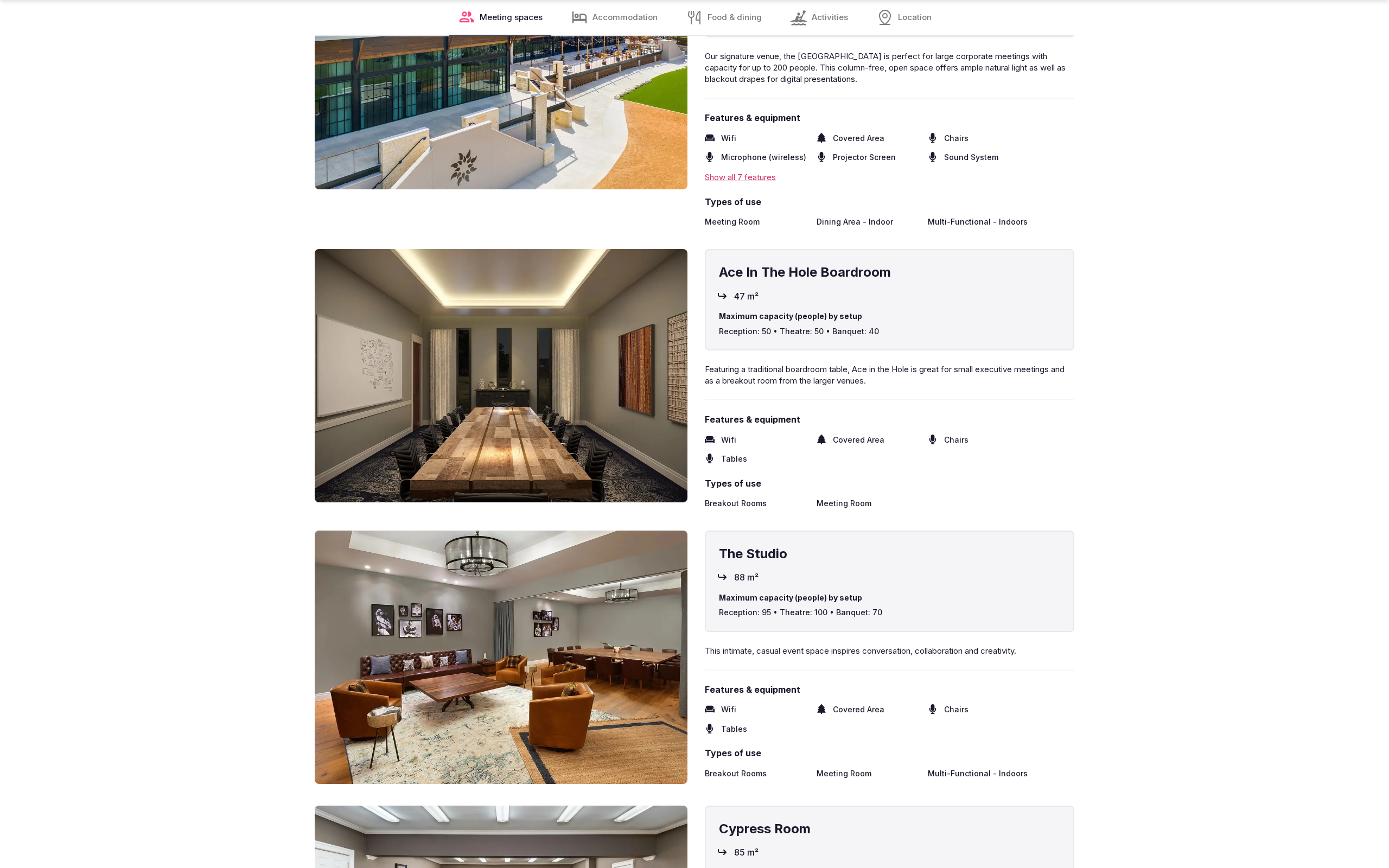
scroll to position [2467, 0]
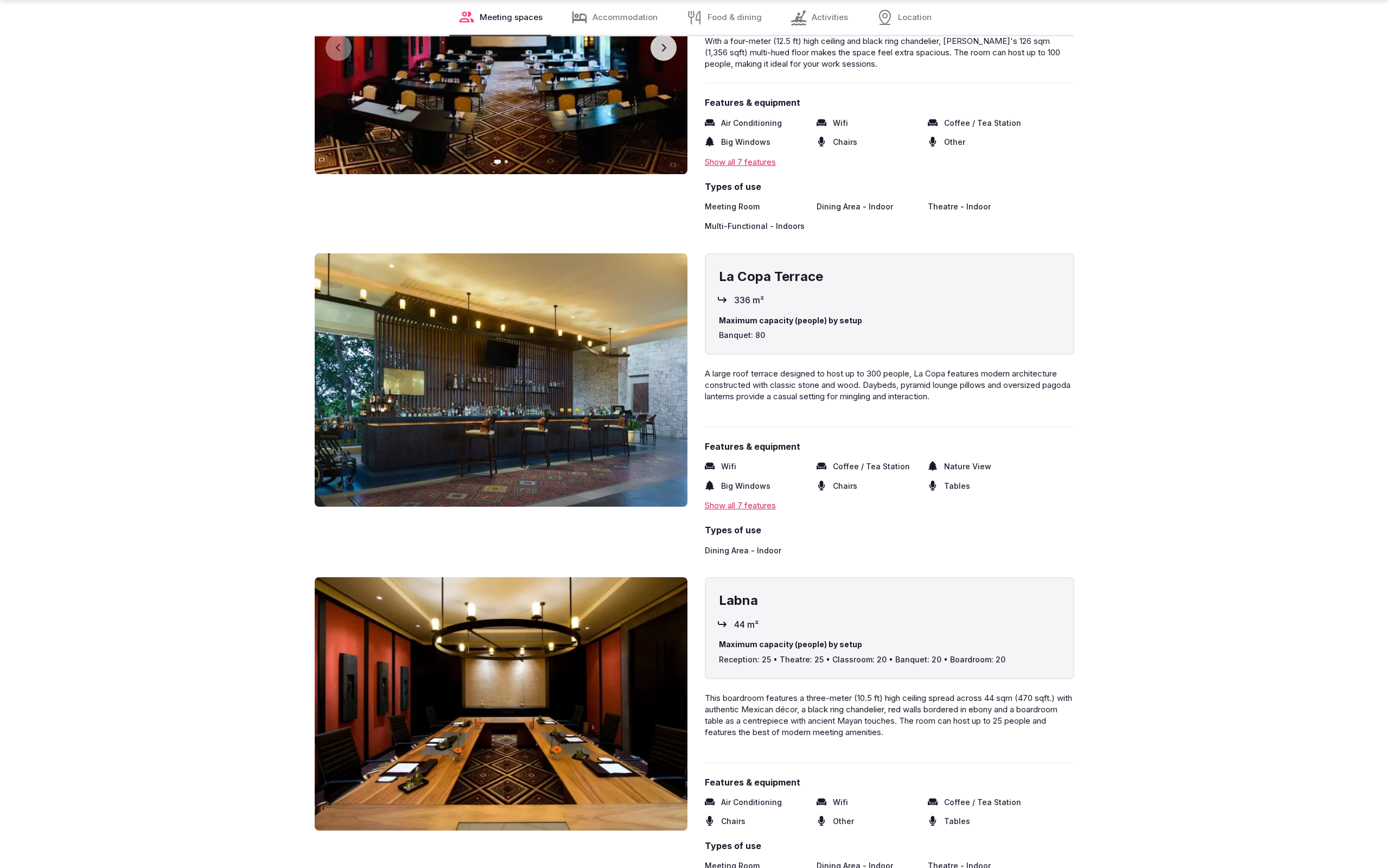
scroll to position [2467, 0]
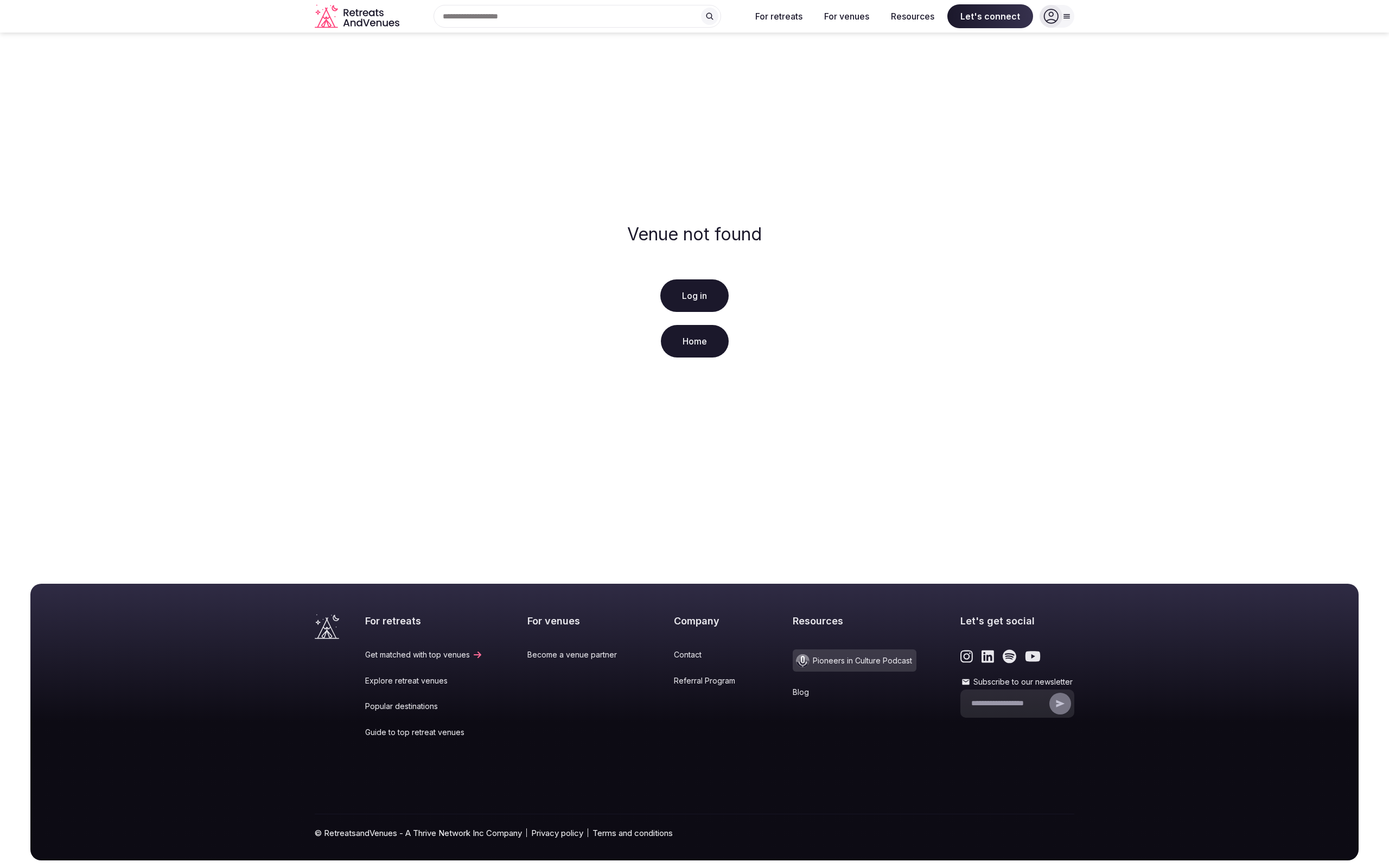
scroll to position [23, 0]
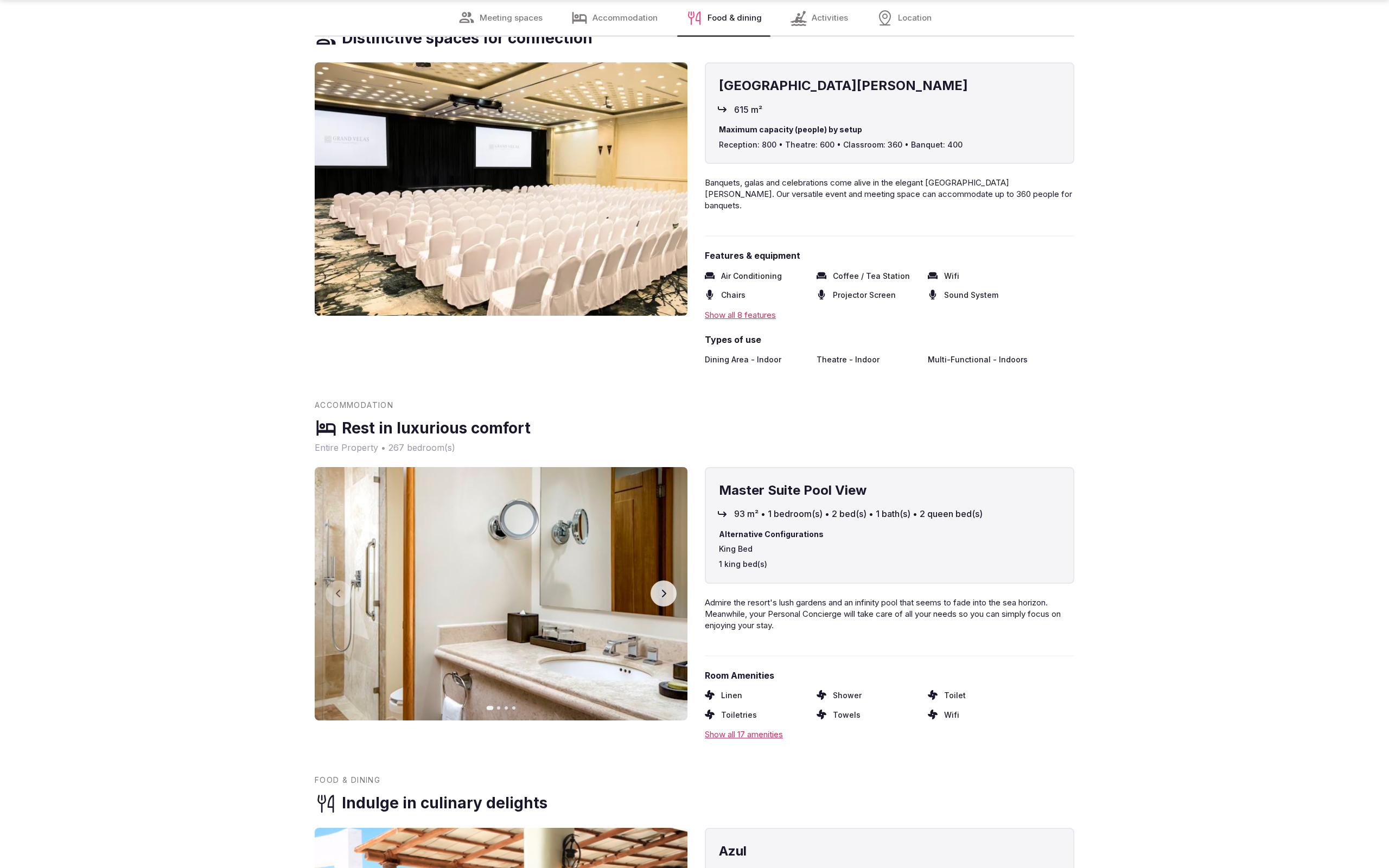
scroll to position [1622, 0]
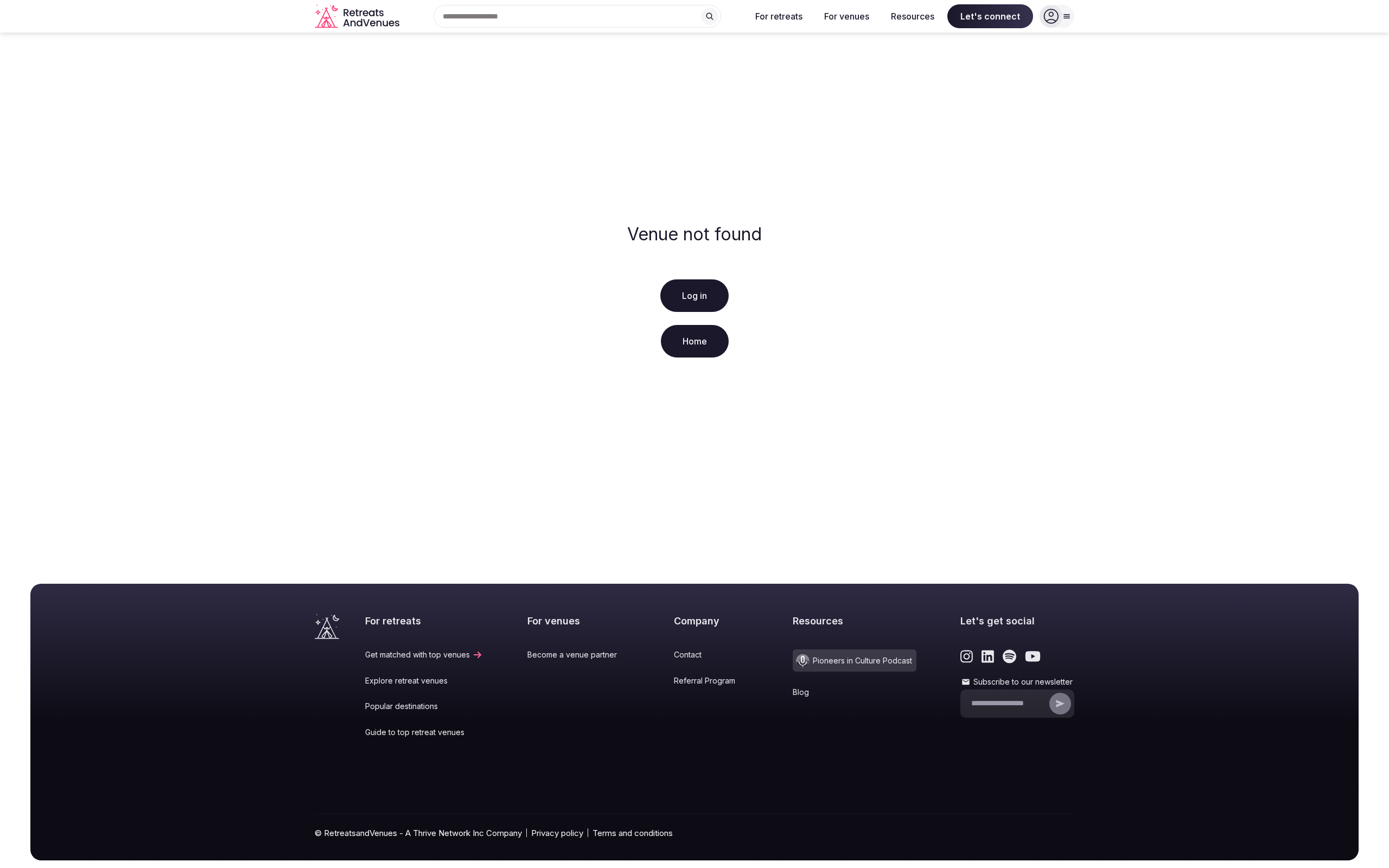
scroll to position [23, 0]
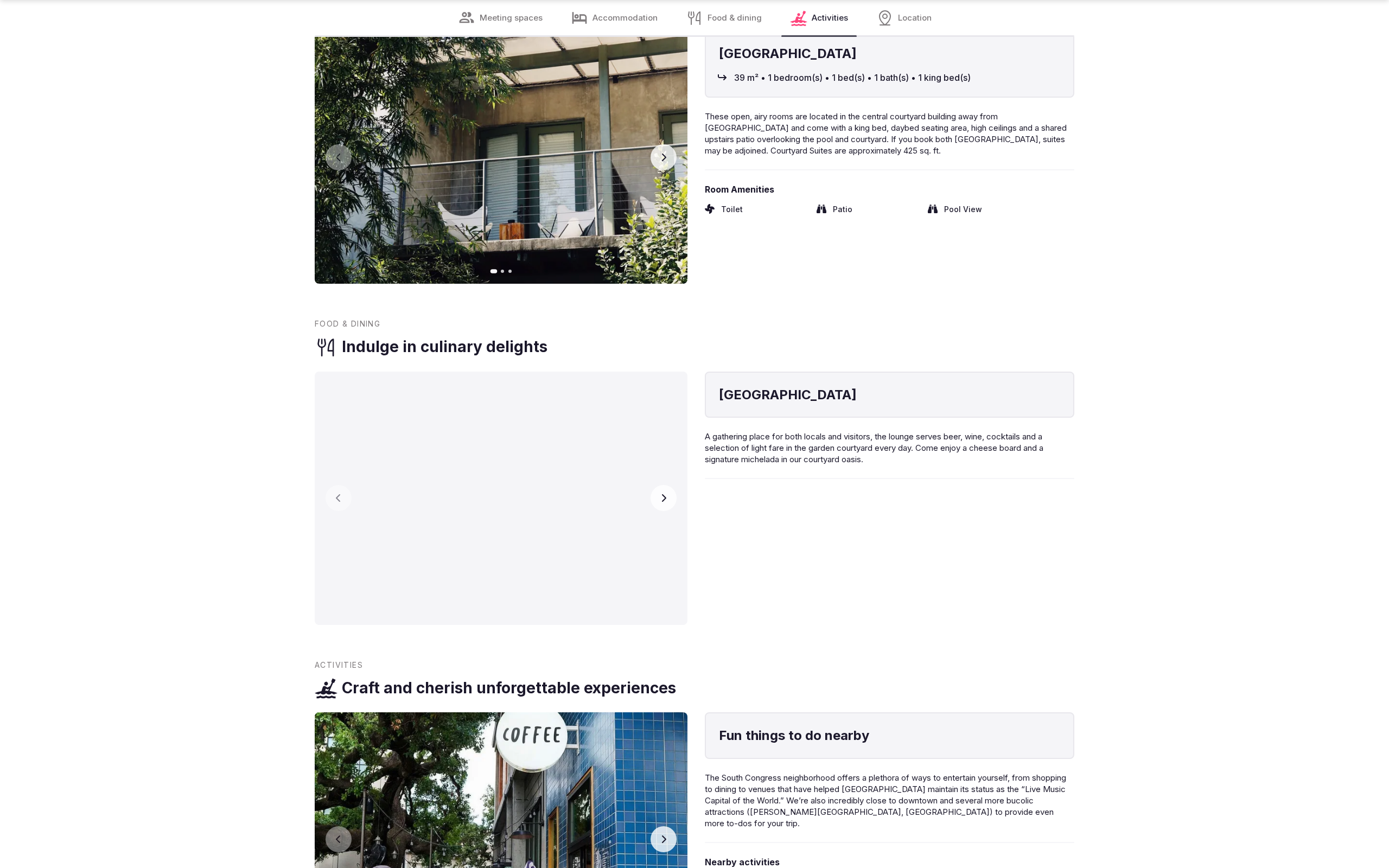
scroll to position [2434, 0]
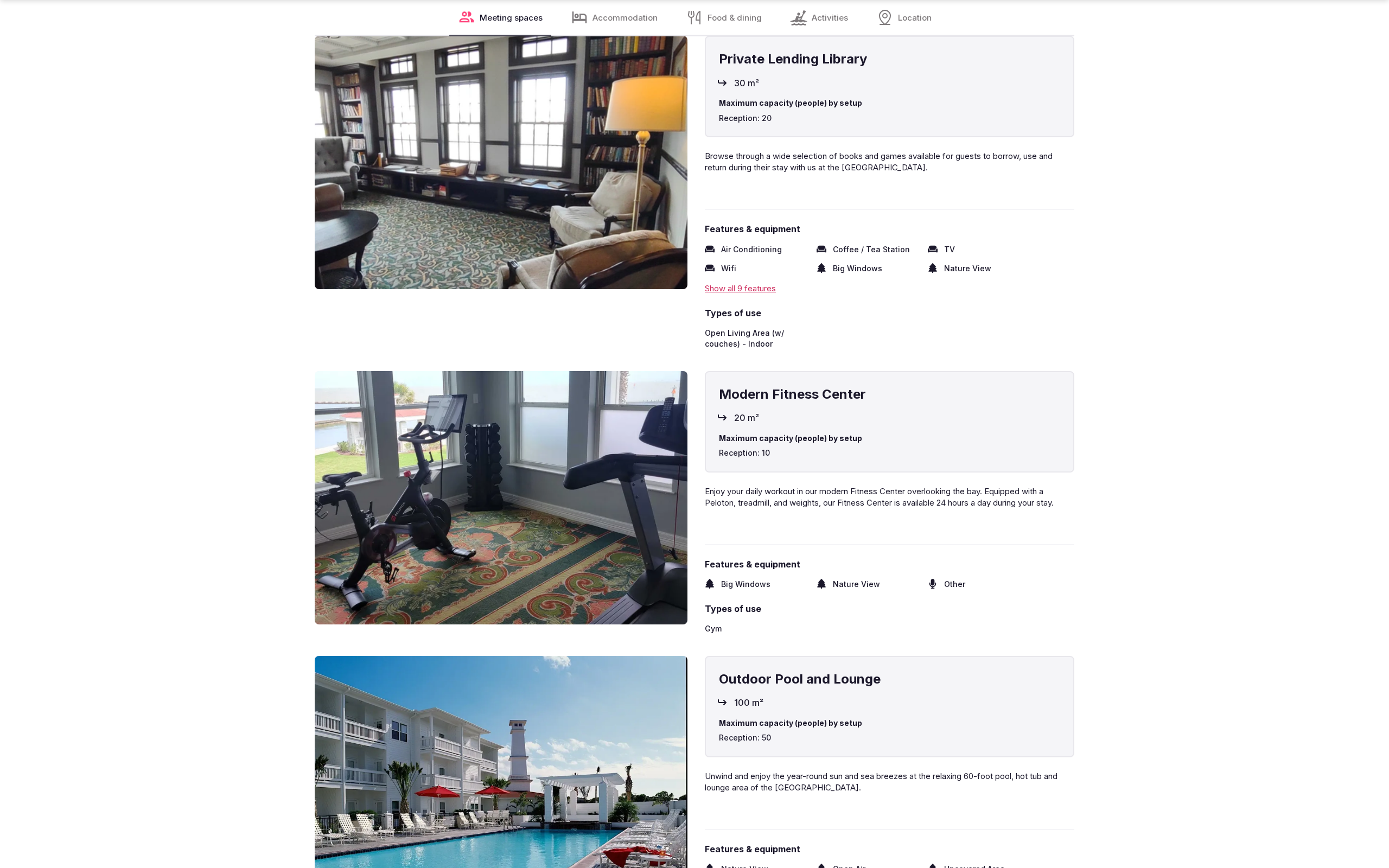
scroll to position [2467, 0]
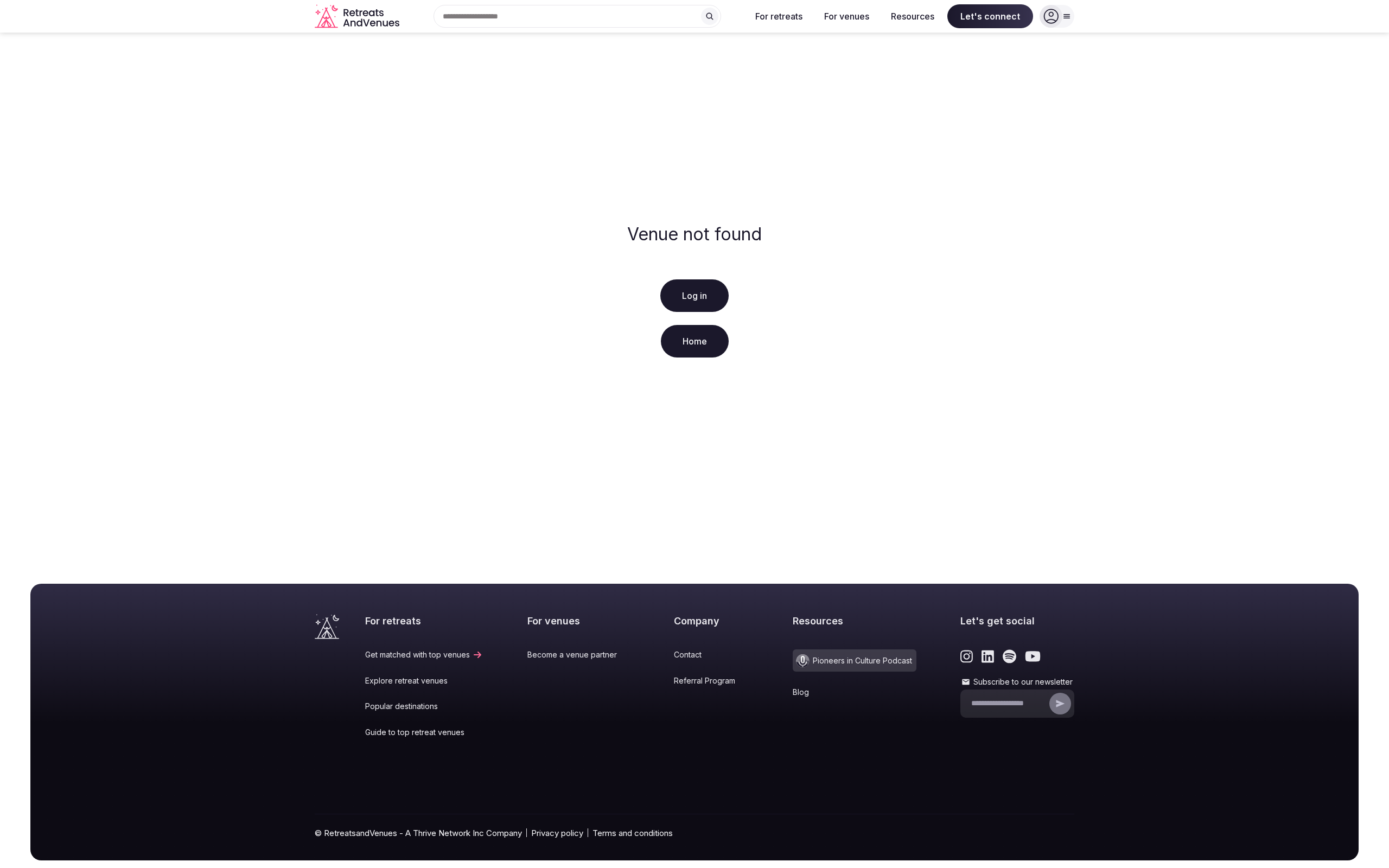
scroll to position [23, 0]
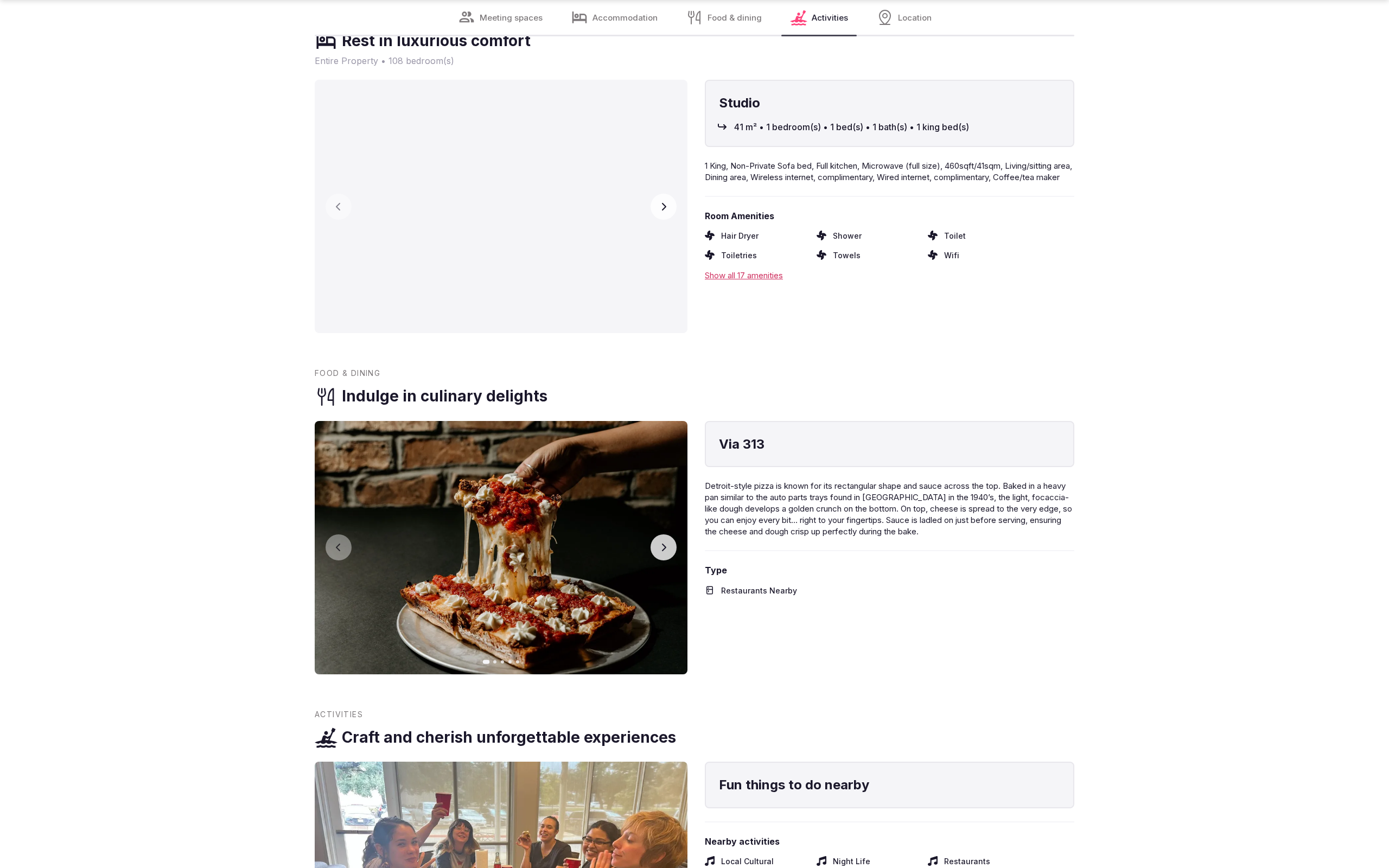
scroll to position [2467, 0]
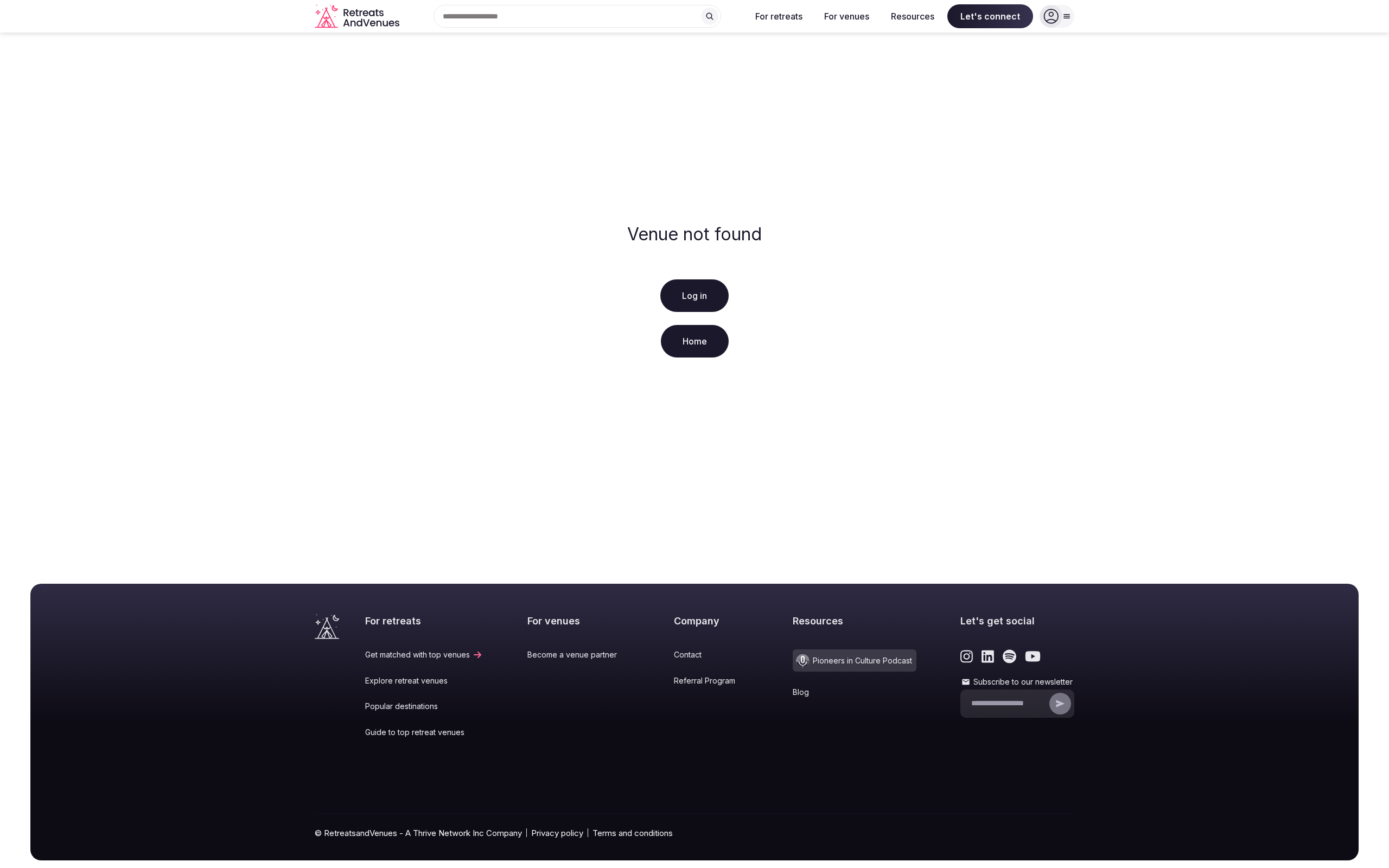
scroll to position [23, 0]
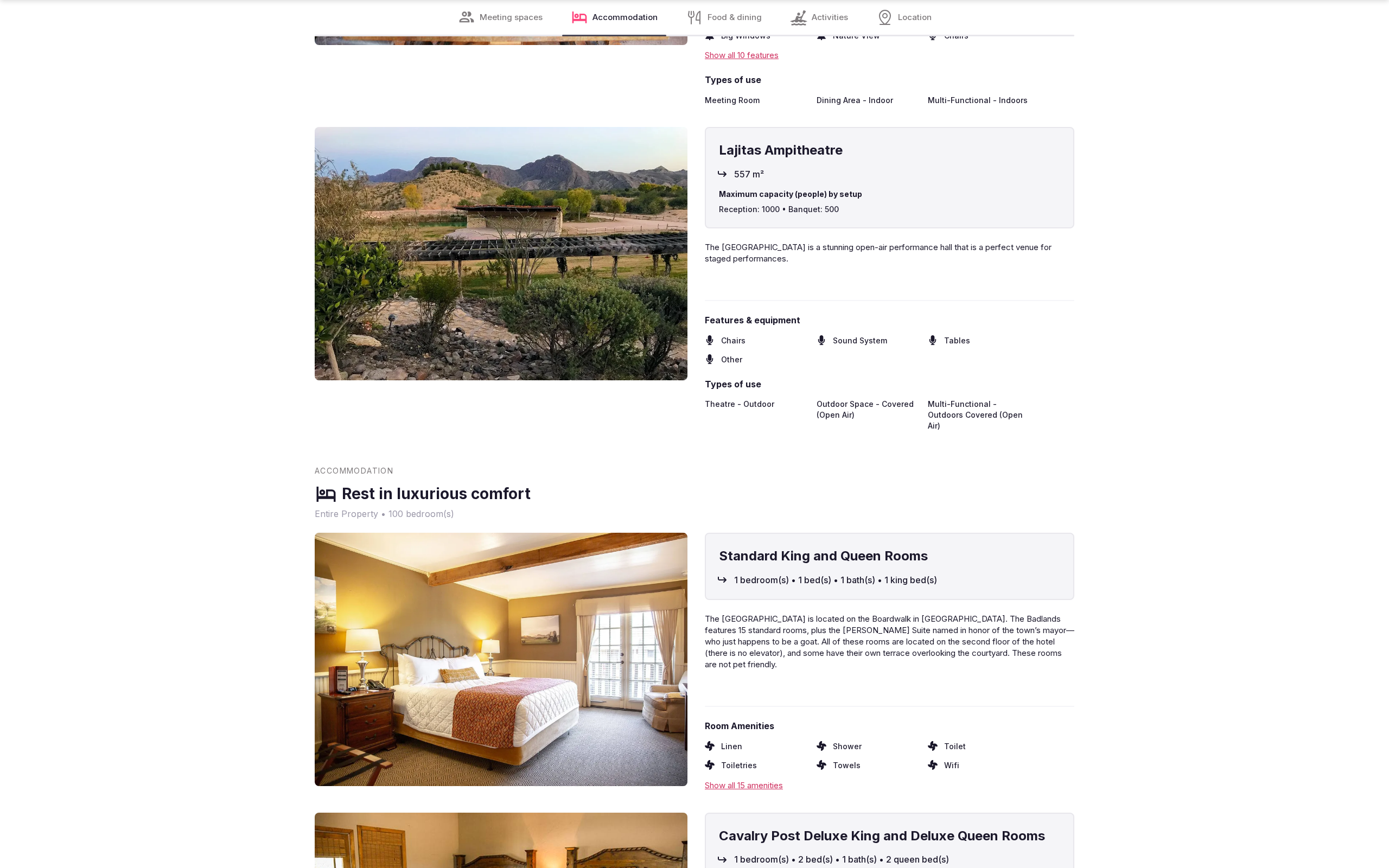
scroll to position [3276, 0]
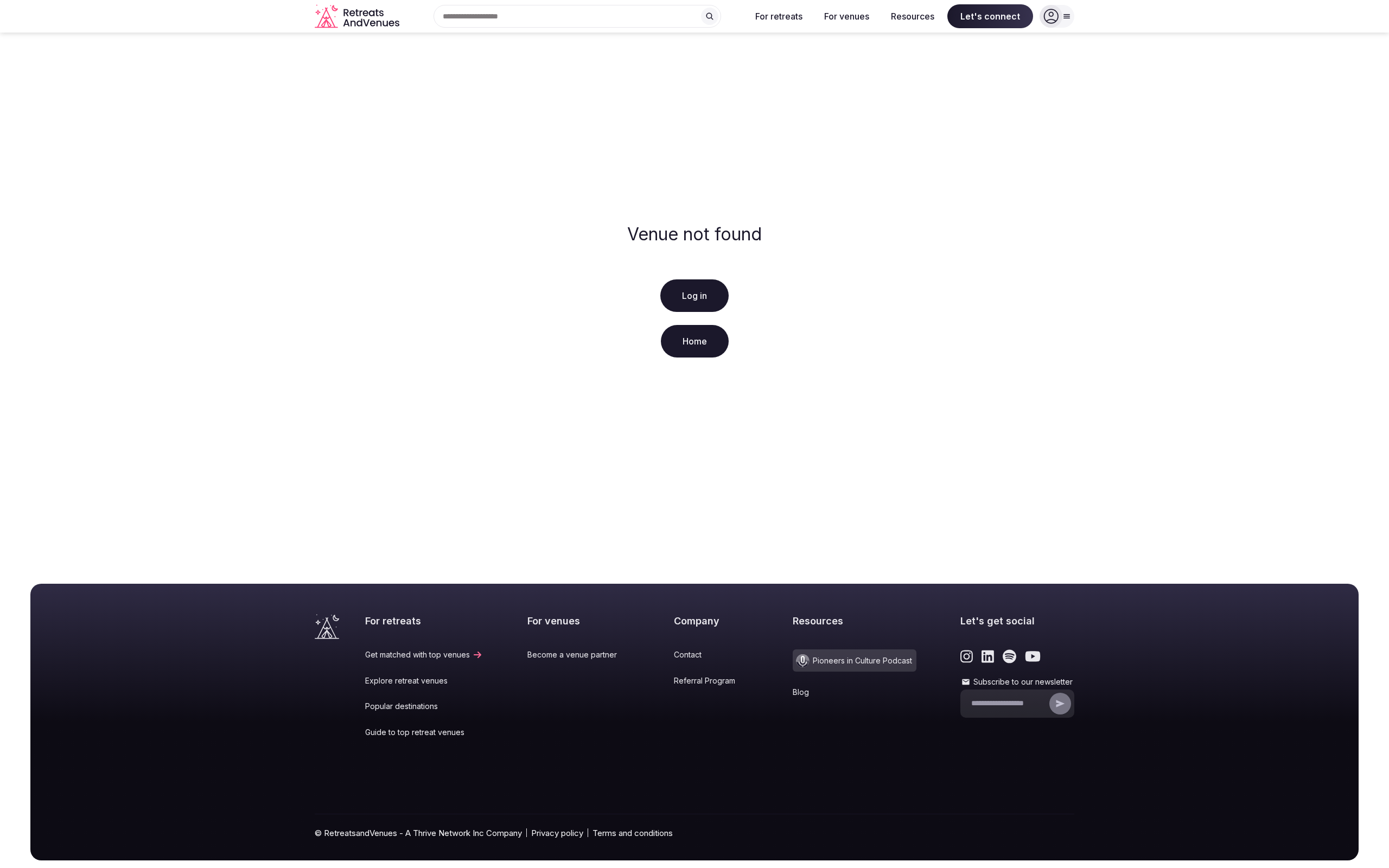
scroll to position [23, 0]
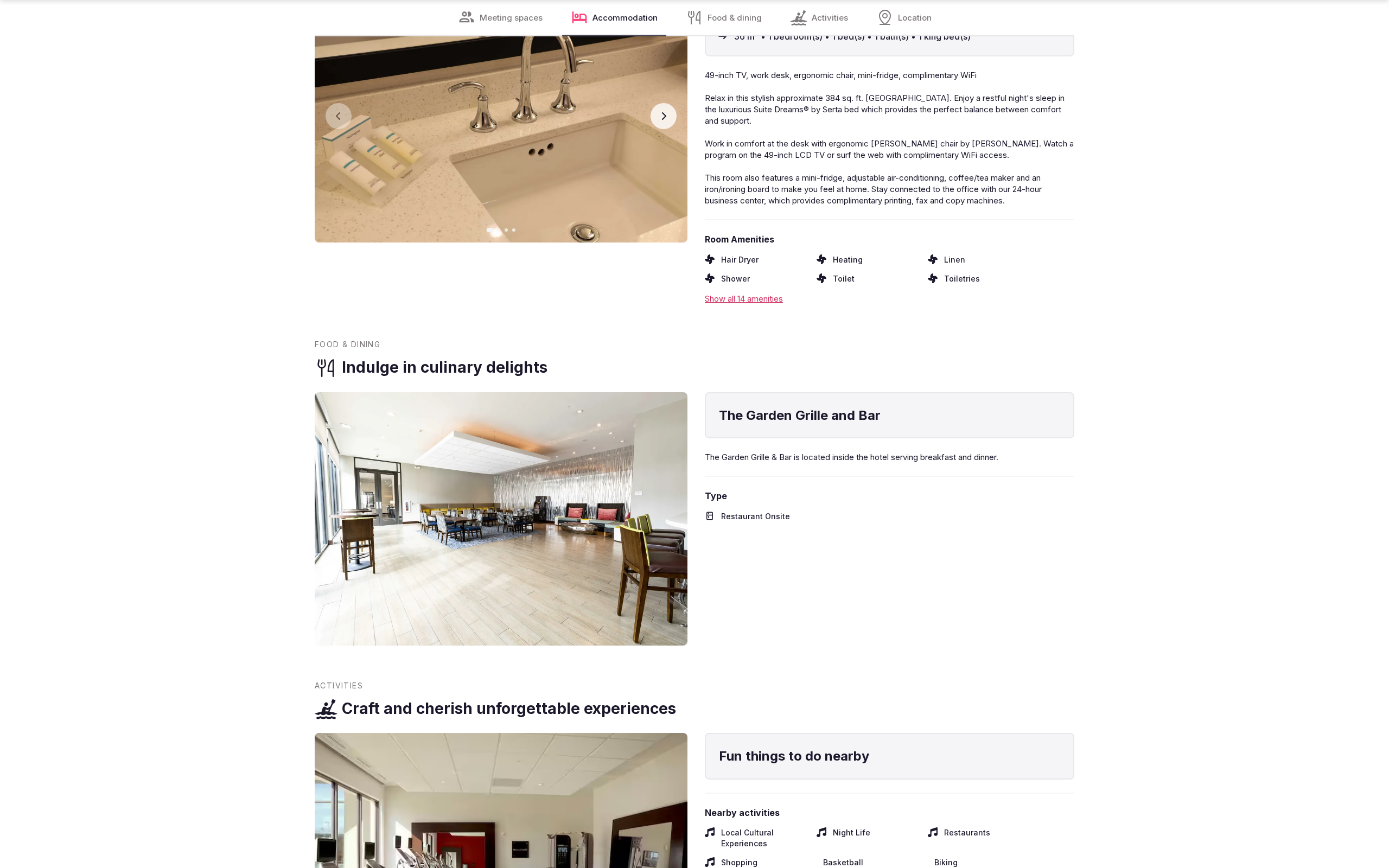
scroll to position [2462, 0]
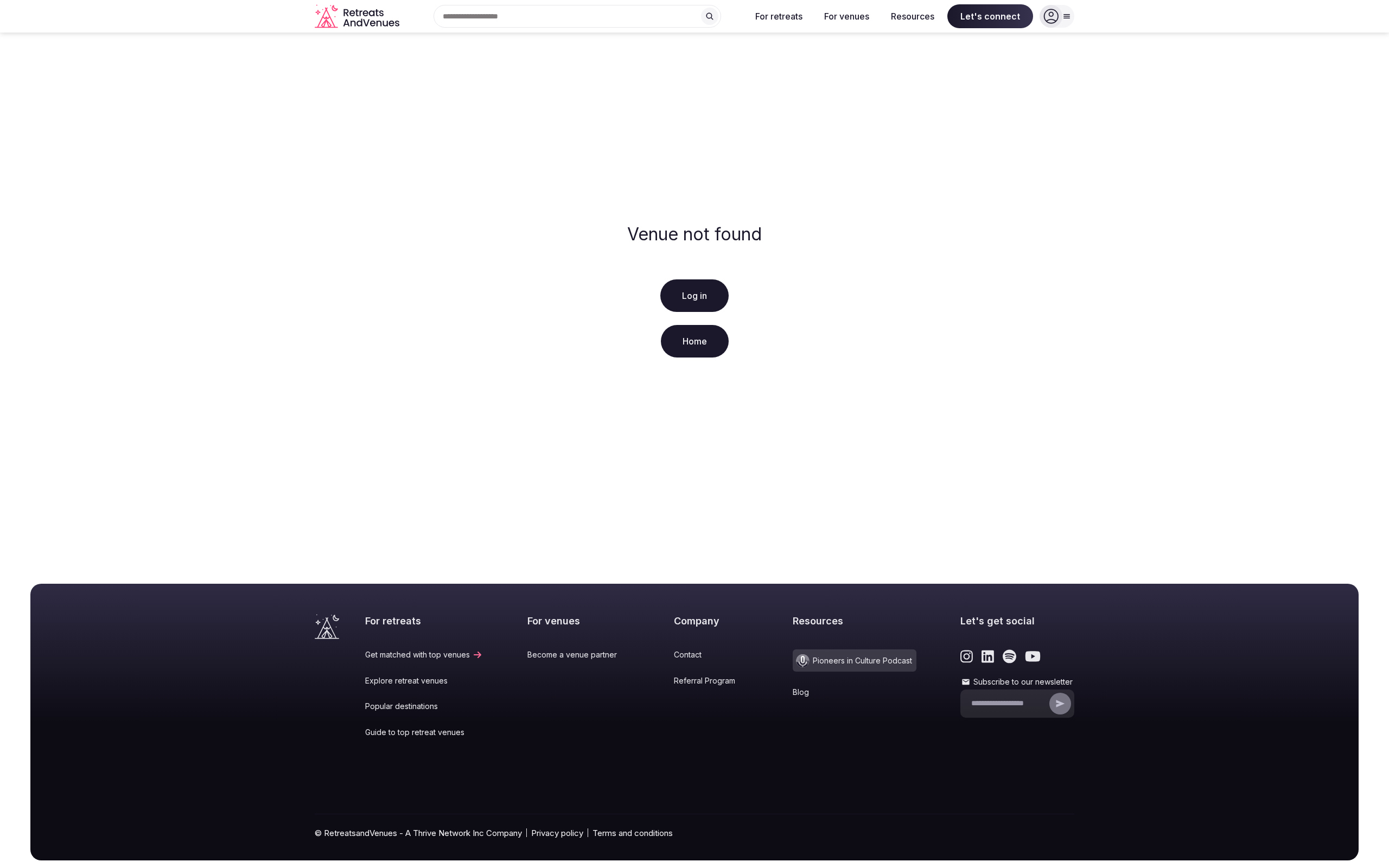
scroll to position [23, 0]
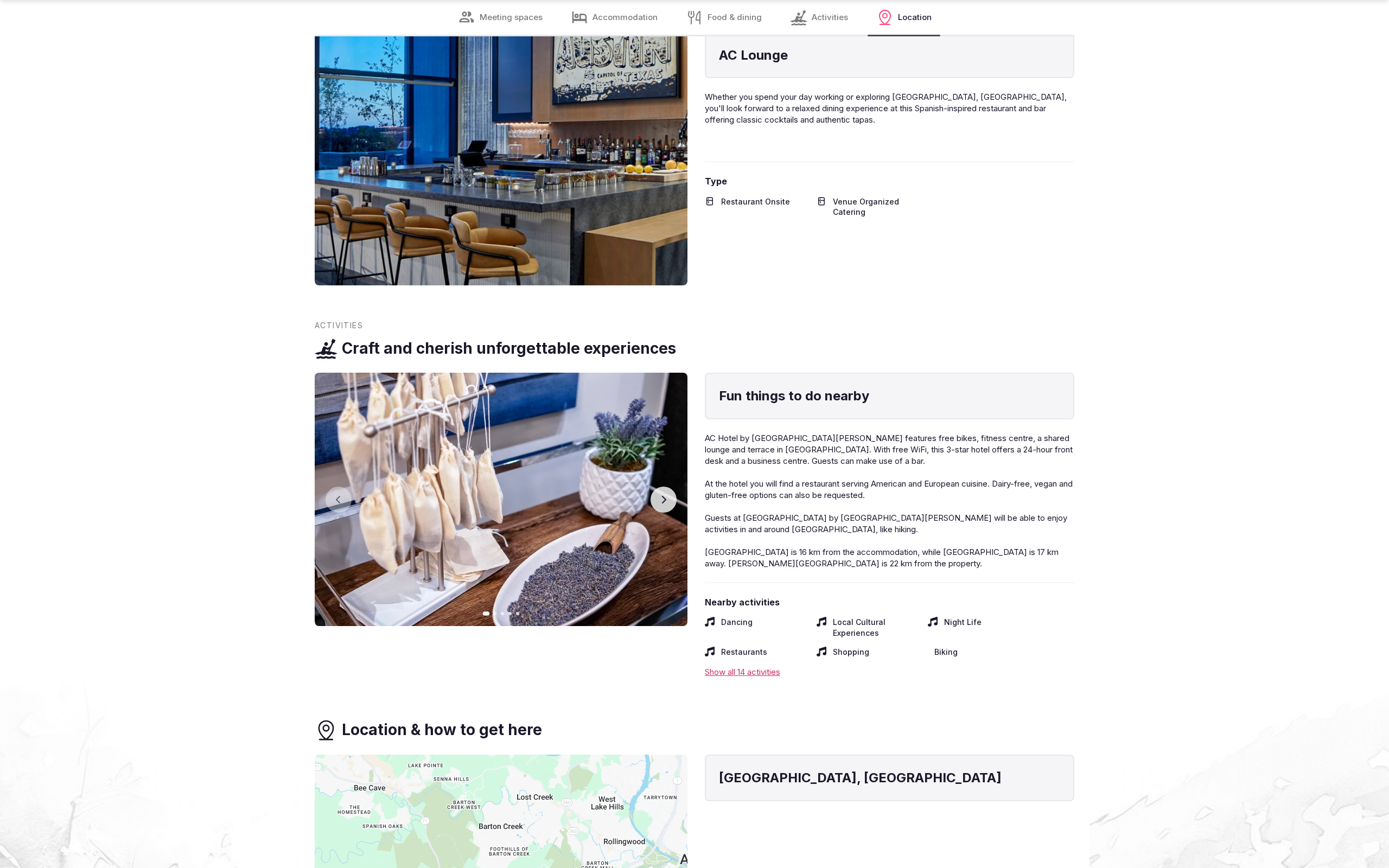
scroll to position [2430, 0]
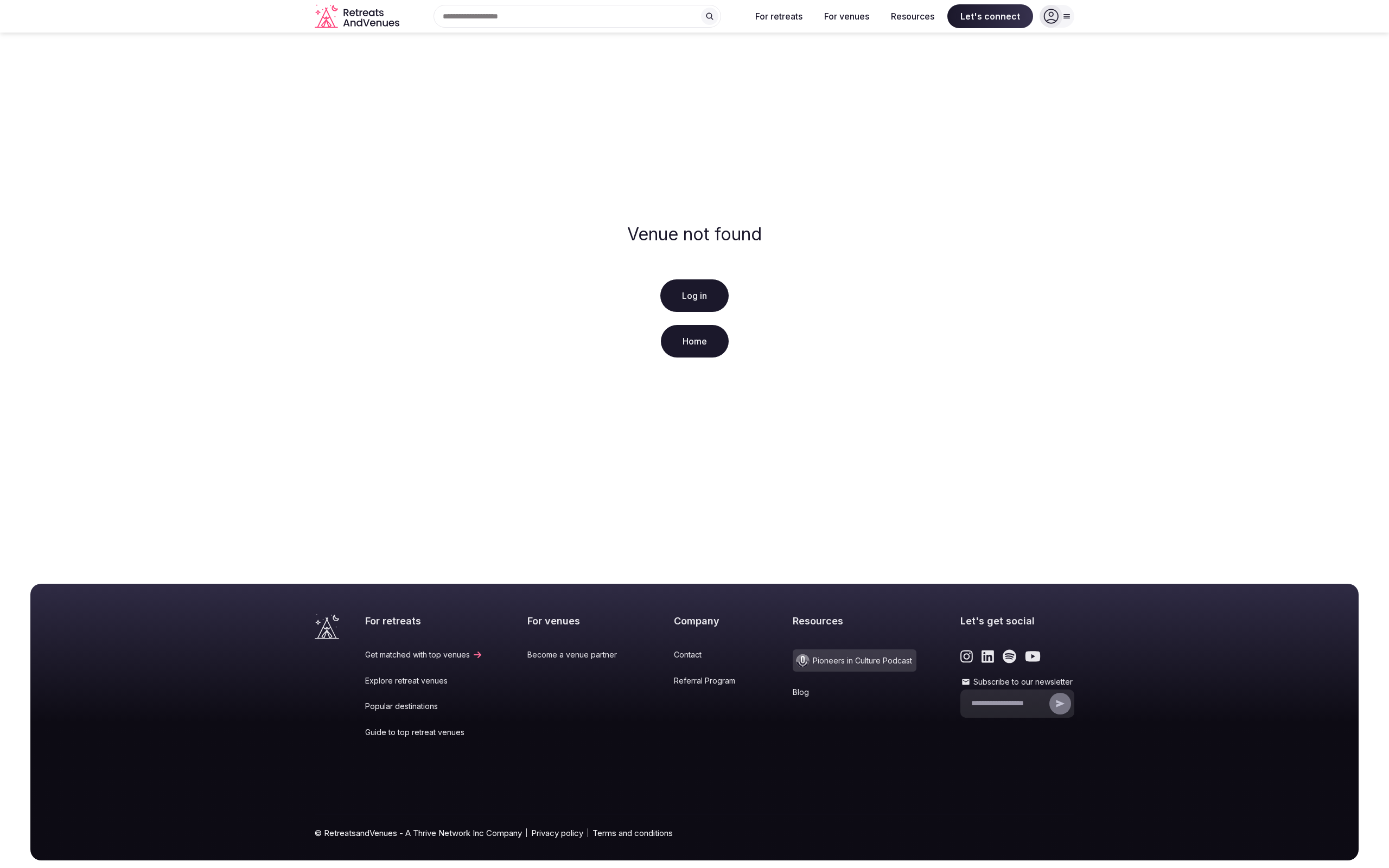
scroll to position [23, 0]
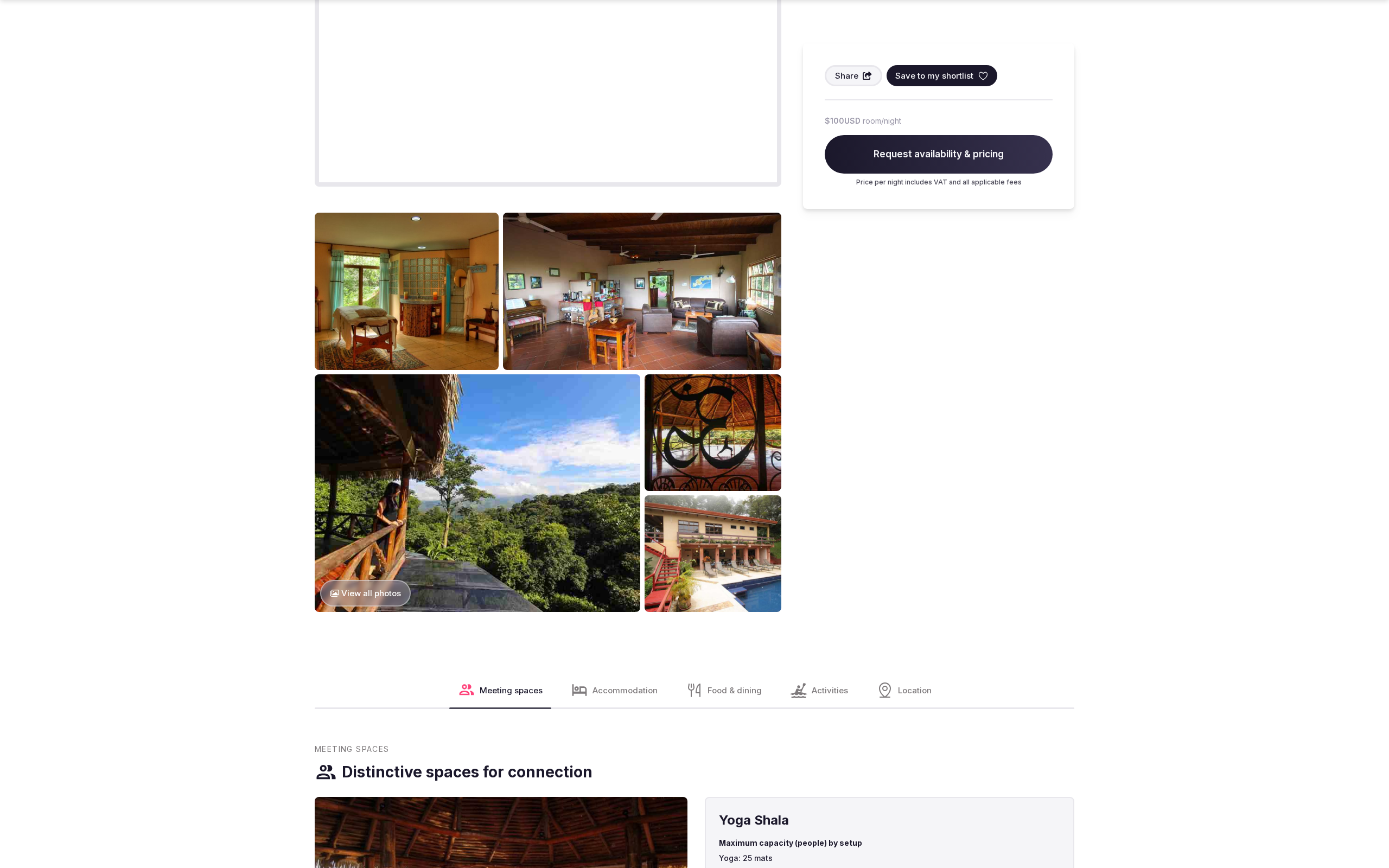
scroll to position [1658, 0]
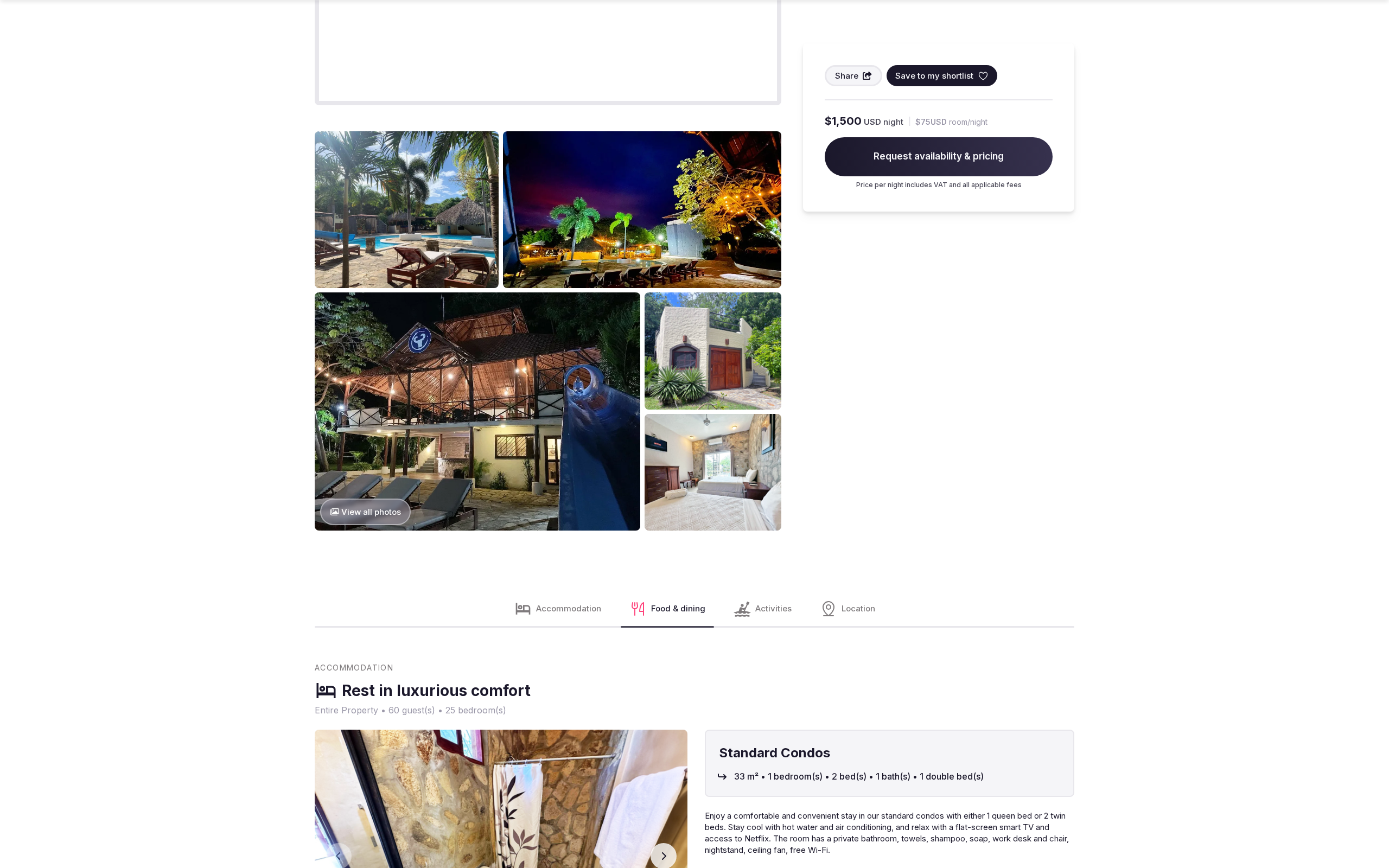
scroll to position [2467, 0]
